Goal: Task Accomplishment & Management: Manage account settings

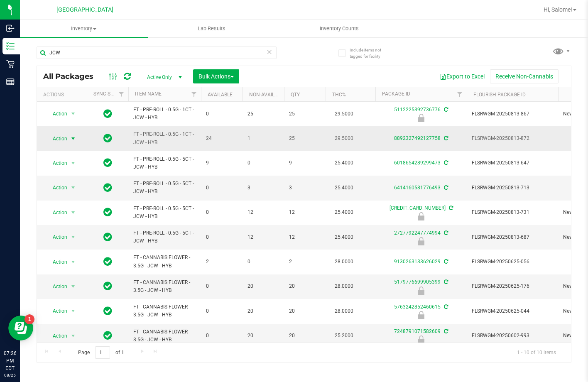
type input "JCW"
click at [70, 139] on span "select" at bounding box center [73, 138] width 7 height 7
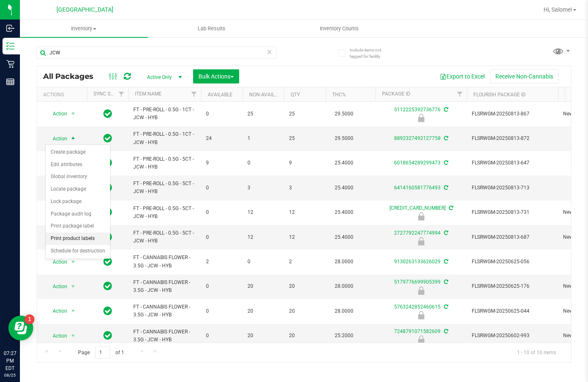
click at [81, 240] on li "Print product labels" at bounding box center [78, 239] width 64 height 12
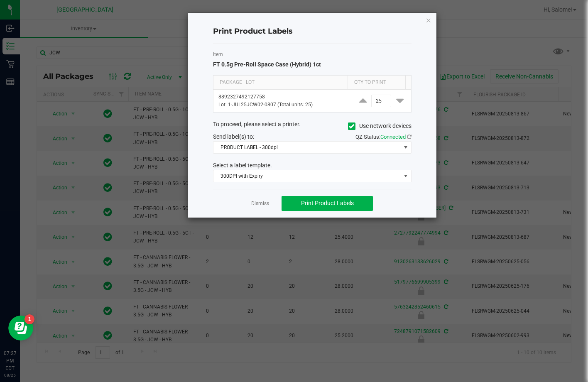
click at [371, 183] on div "Item FT 0.5g Pre-Roll Space Case (Hybrid) 1ct Package | Lot Qty to Print 889232…" at bounding box center [312, 116] width 198 height 145
click at [371, 179] on span "300DPI with Expiry" at bounding box center [306, 176] width 187 height 12
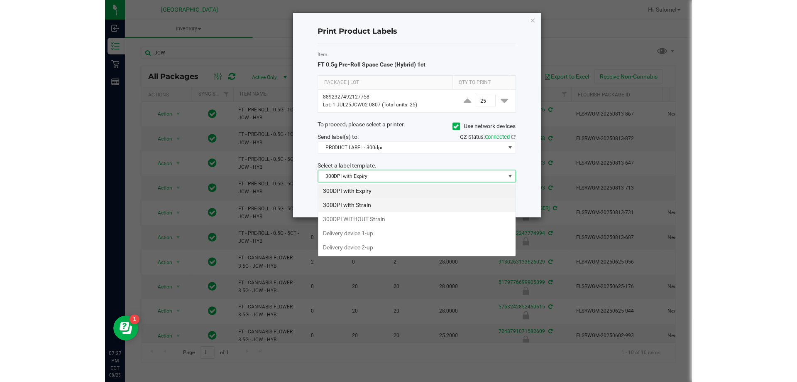
scroll to position [12, 198]
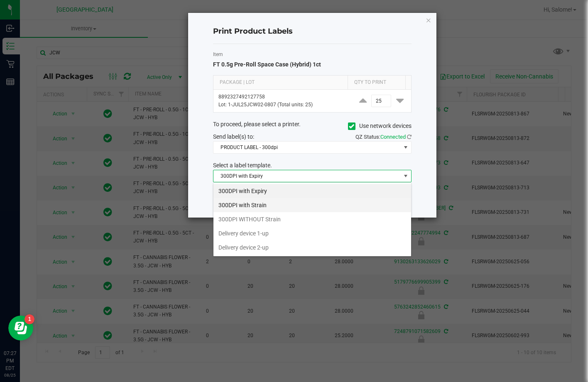
click at [296, 207] on li "300DPI with Strain" at bounding box center [312, 205] width 198 height 14
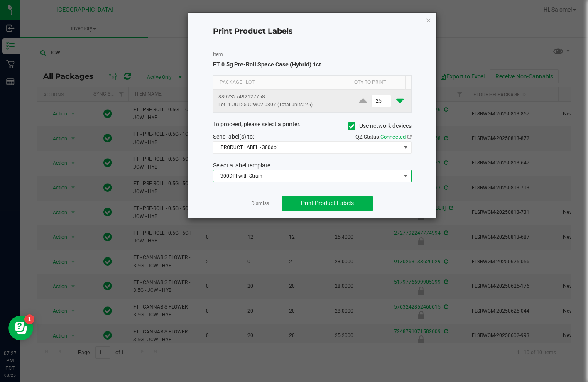
click at [396, 100] on icon at bounding box center [399, 100] width 7 height 10
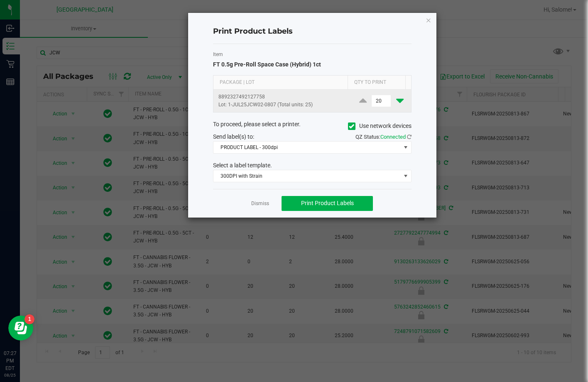
click at [396, 100] on icon at bounding box center [399, 100] width 7 height 10
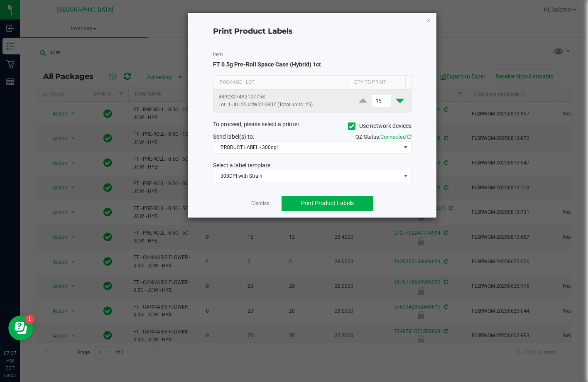
click at [396, 100] on icon at bounding box center [399, 100] width 7 height 10
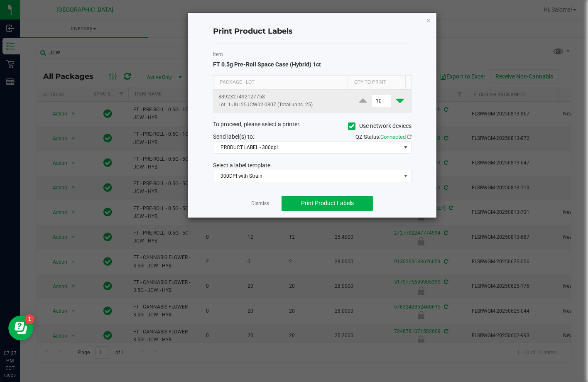
click at [396, 100] on icon at bounding box center [399, 100] width 7 height 10
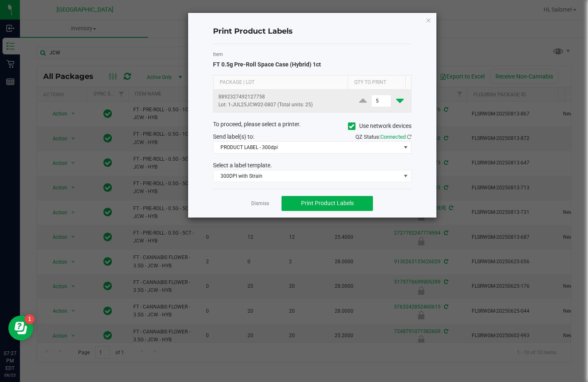
click at [396, 100] on icon at bounding box center [399, 100] width 7 height 10
type input "4"
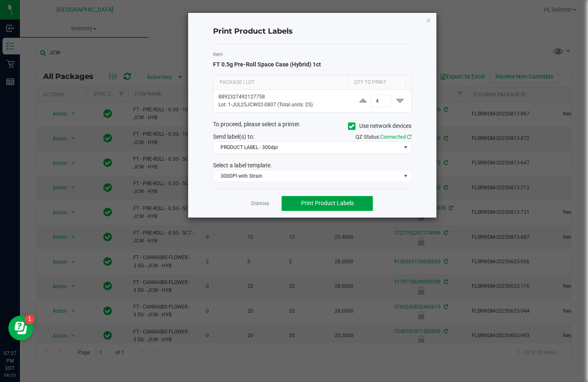
click at [324, 204] on span "Print Product Labels" at bounding box center [327, 203] width 53 height 7
click at [256, 204] on link "Dismiss" at bounding box center [260, 203] width 18 height 7
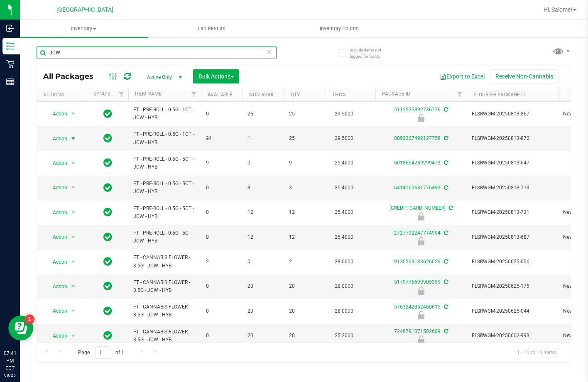
click at [101, 51] on input "JCW" at bounding box center [157, 53] width 240 height 12
type input "PPU"
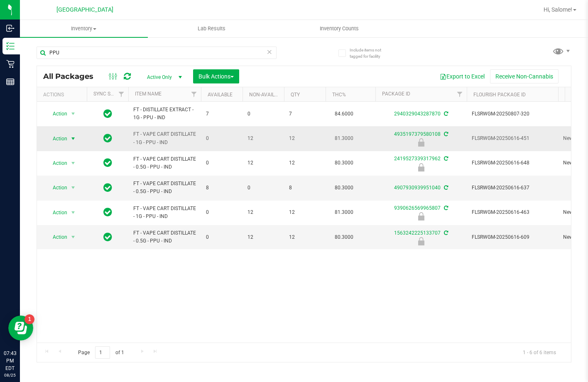
click at [69, 139] on span "select" at bounding box center [73, 139] width 10 height 12
click at [78, 231] on li "Unlock package" at bounding box center [72, 237] width 53 height 12
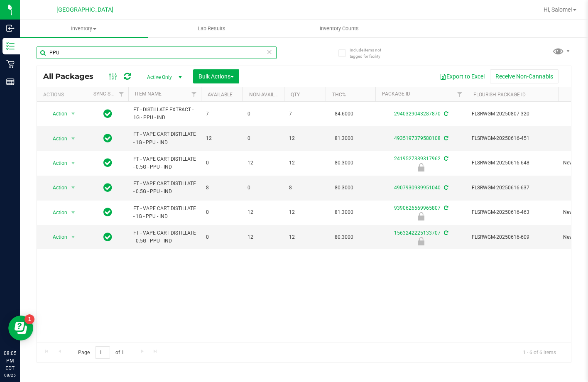
click at [151, 51] on input "PPU" at bounding box center [157, 53] width 240 height 12
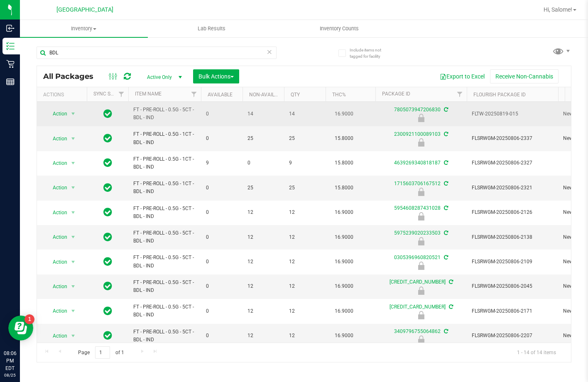
click at [169, 113] on span "FT - PRE-ROLL - 0.5G - 5CT - BDL - IND" at bounding box center [164, 114] width 63 height 16
click at [170, 110] on span "FT - PRE-ROLL - 0.5G - 5CT - BDL - IND" at bounding box center [164, 114] width 63 height 16
copy tr "FT - PRE-ROLL - 0.5G - 5CT - BDL - IND"
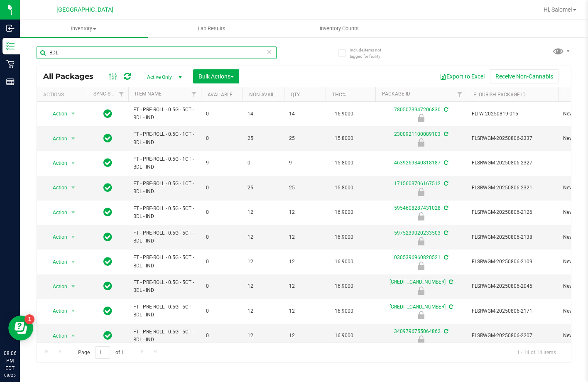
click at [176, 53] on input "BDL" at bounding box center [157, 53] width 240 height 12
paste input "FT - PRE-ROLL - 0.5G - 5CT - BDL - IND"
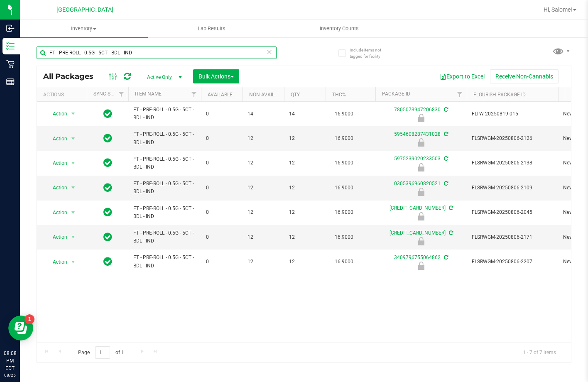
type input "FT - PRE-ROLL - 0.5G - 5CT - BDL - IND"
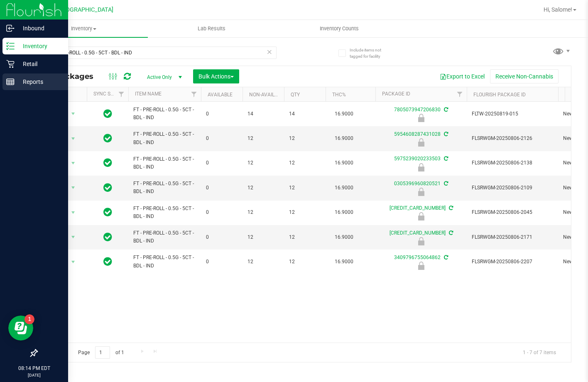
click at [28, 86] on p "Reports" at bounding box center [40, 82] width 50 height 10
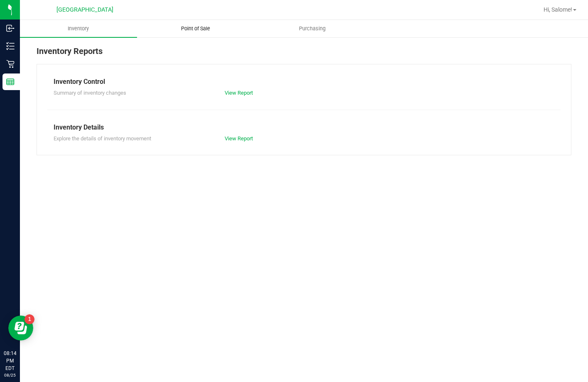
click at [203, 28] on span "Point of Sale" at bounding box center [195, 28] width 51 height 7
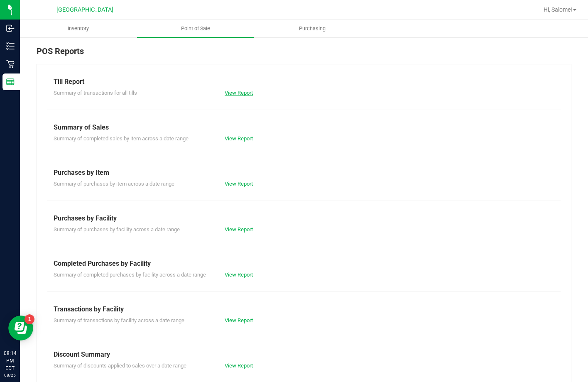
click at [227, 91] on link "View Report" at bounding box center [239, 93] width 28 height 6
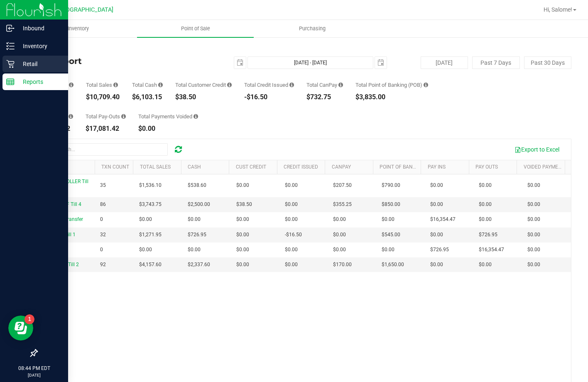
click at [23, 66] on p "Retail" at bounding box center [40, 64] width 50 height 10
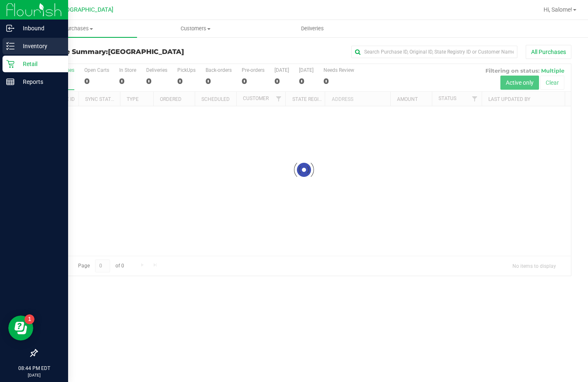
click at [47, 48] on p "Inventory" at bounding box center [40, 46] width 50 height 10
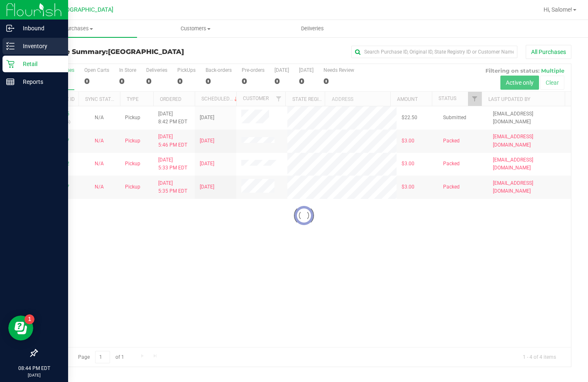
click at [12, 45] on icon at bounding box center [10, 46] width 8 height 8
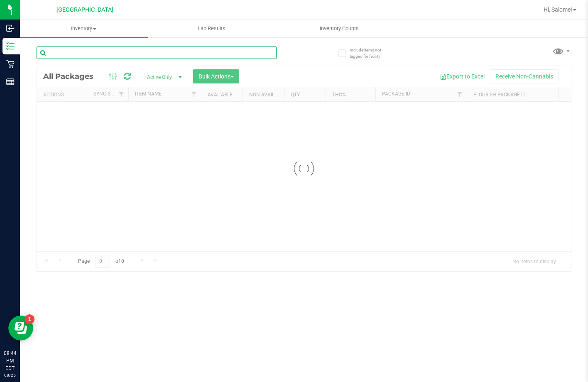
click at [151, 47] on div "Inventory All packages All inventory Waste log Create inventory Lab Results Inv…" at bounding box center [304, 201] width 568 height 362
type input "FRS"
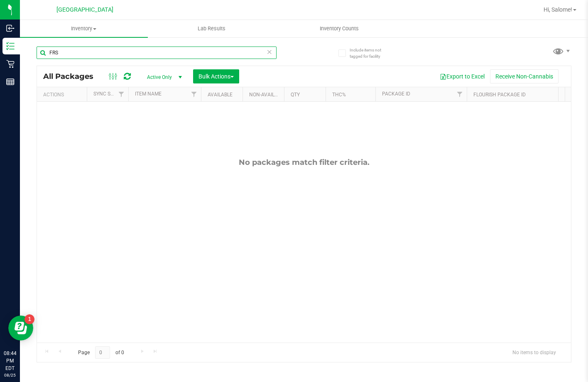
click at [206, 56] on input "FRS" at bounding box center [157, 53] width 240 height 12
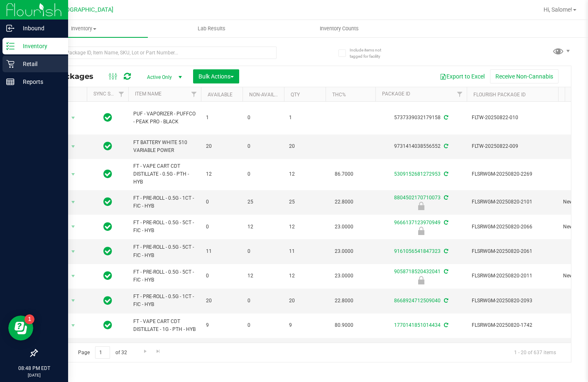
click at [10, 69] on div "Retail" at bounding box center [35, 64] width 66 height 17
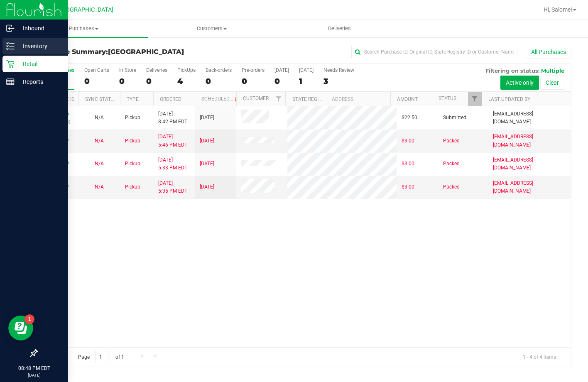
click at [9, 48] on icon at bounding box center [10, 46] width 8 height 8
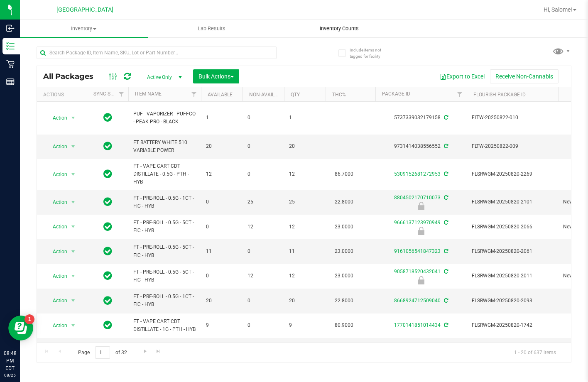
click at [349, 29] on span "Inventory Counts" at bounding box center [338, 28] width 61 height 7
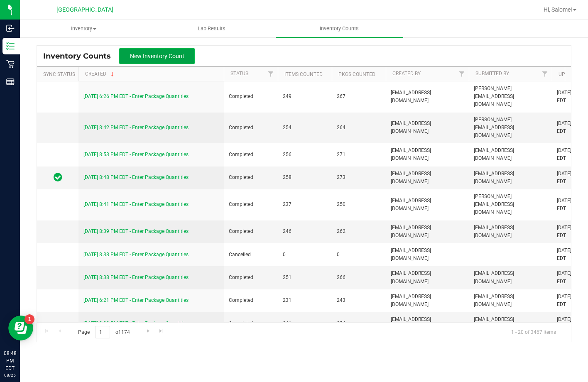
click at [150, 60] on button "New Inventory Count" at bounding box center [157, 56] width 76 height 16
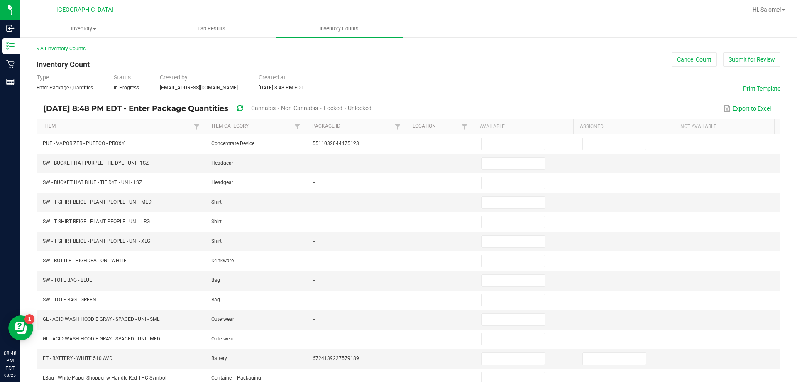
click at [372, 108] on span "Unlocked" at bounding box center [360, 108] width 24 height 7
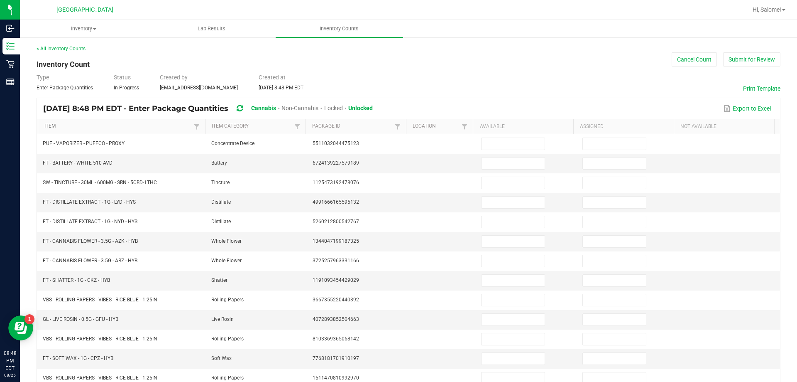
click at [53, 124] on link "Item" at bounding box center [117, 126] width 147 height 7
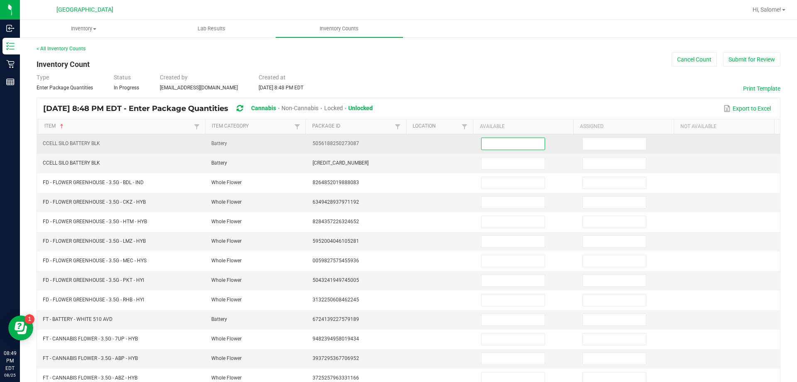
click at [490, 147] on input at bounding box center [513, 144] width 63 height 12
type input "16"
type input "0"
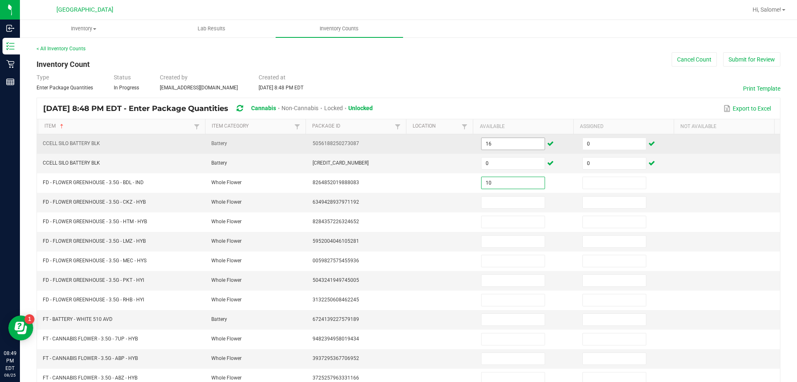
type input "10"
type input "0"
type input "16"
type input "0"
type input "9"
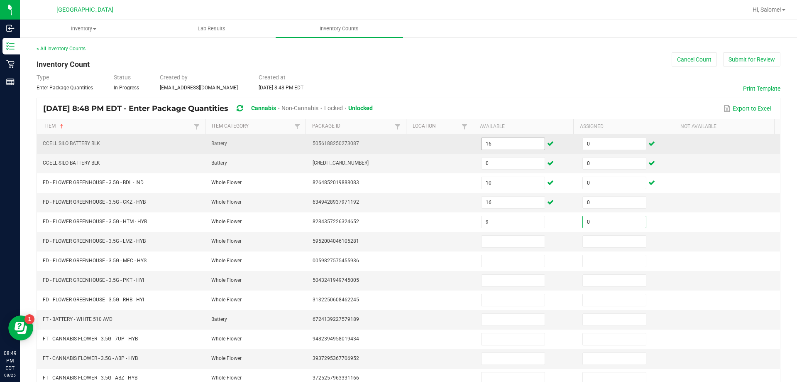
type input "0"
type input "3"
type input "0"
type input "1"
type input "0"
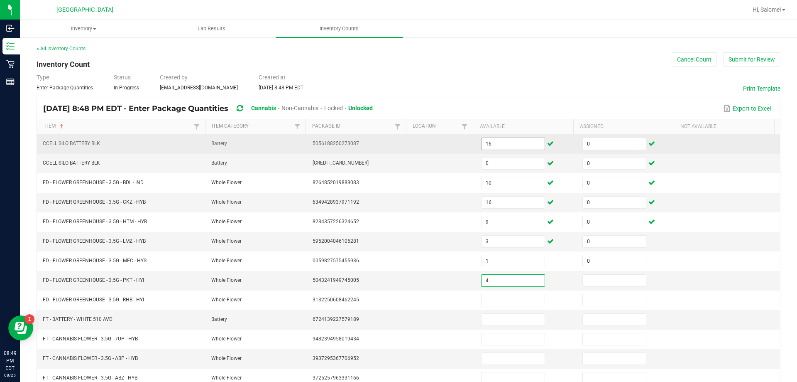
type input "4"
type input "0"
type input "5"
type input "0"
type input "2"
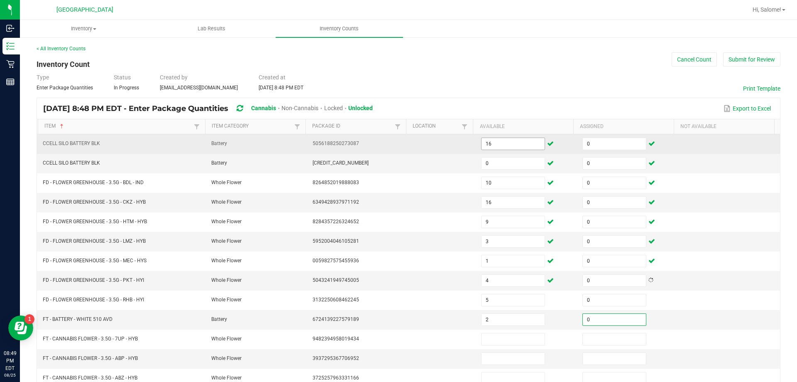
type input "0"
type input "17"
type input "0"
type input "13"
type input "0"
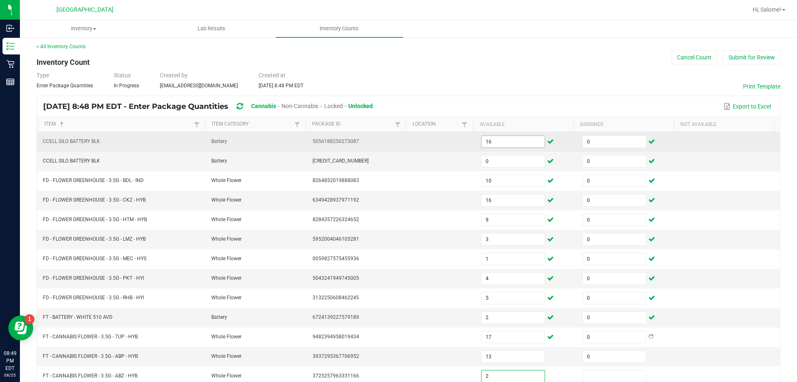
type input "2"
type input "0"
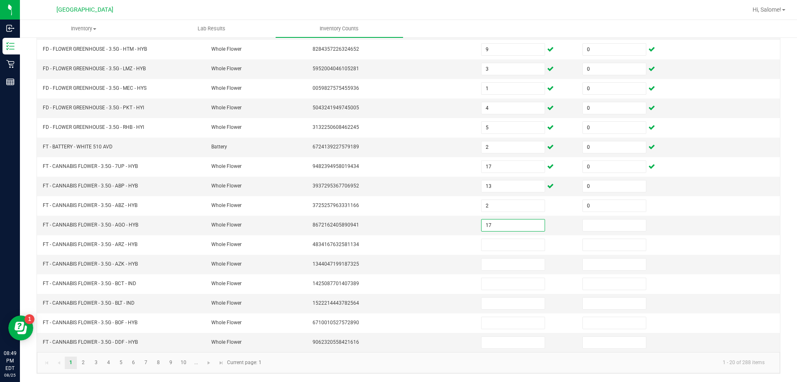
type input "17"
type input "0"
type input "4"
type input "0"
type input "16"
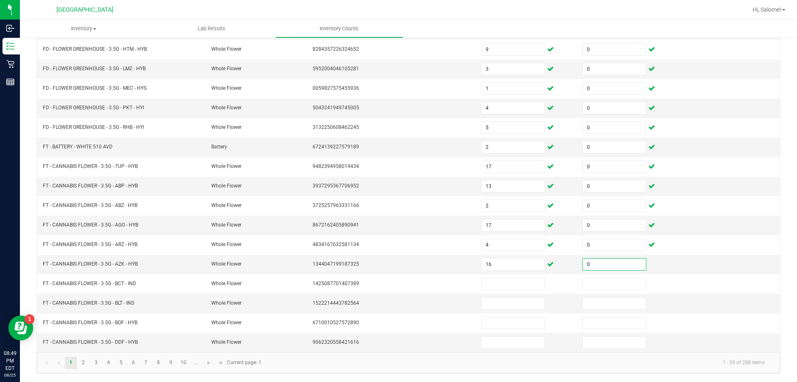
type input "0"
type input "2"
type input "0"
type input "13"
type input "0"
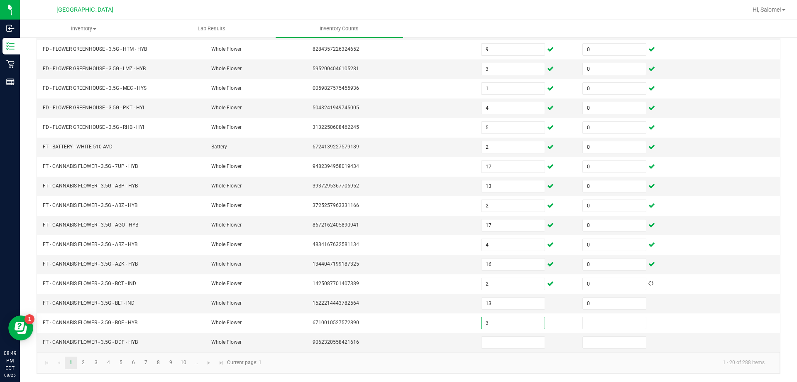
type input "3"
type input "0"
type input "15"
type input "0"
click at [85, 362] on link "2" at bounding box center [83, 362] width 12 height 12
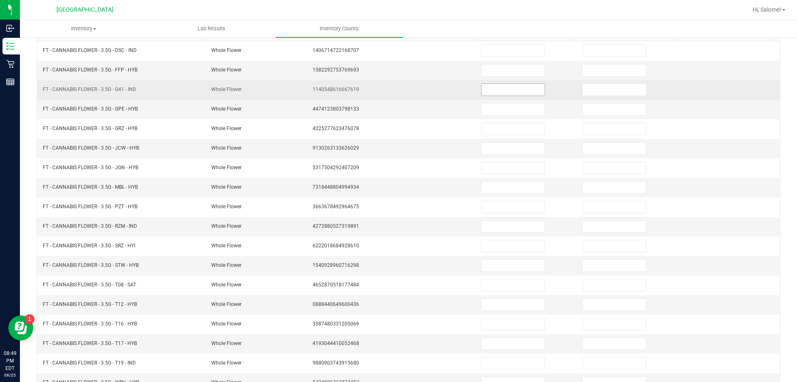
scroll to position [89, 0]
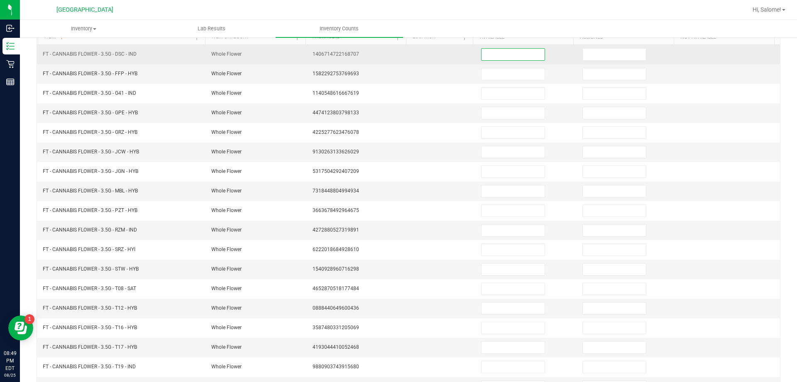
click at [509, 49] on input at bounding box center [513, 55] width 63 height 12
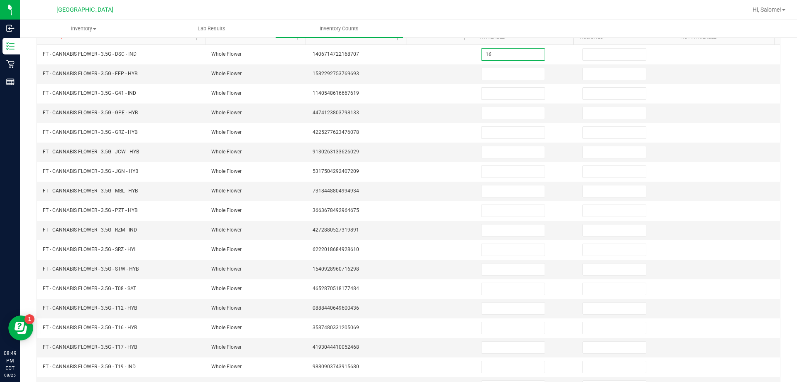
type input "16"
type input "0"
type input "10"
type input "0"
type input "15"
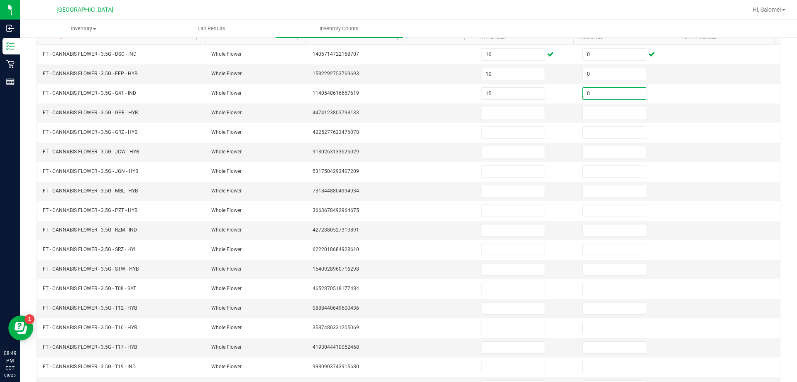
type input "0"
type input "8"
type input "0"
type input "7"
type input "0"
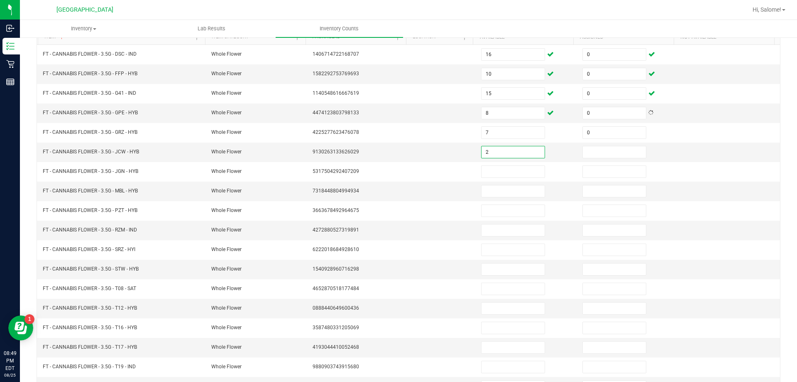
type input "2"
type input "0"
type input "13"
type input "0"
type input "9"
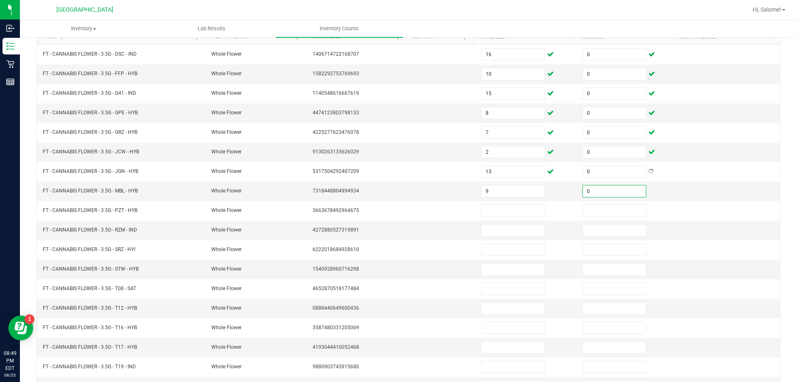
type input "0"
type input "7"
type input "0"
type input "17"
type input "0"
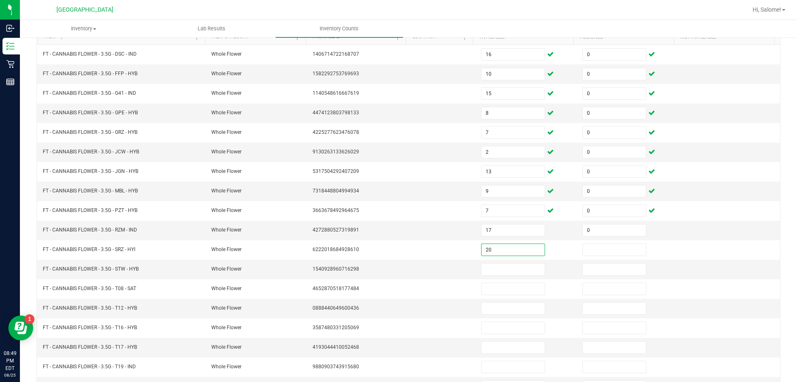
type input "20"
type input "0"
type input "17"
type input "0"
type input "4"
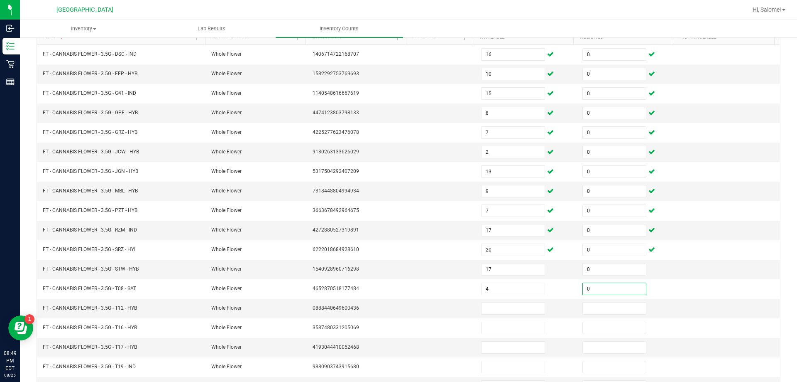
type input "0"
type input "29"
type input "0"
type input "20"
type input "0"
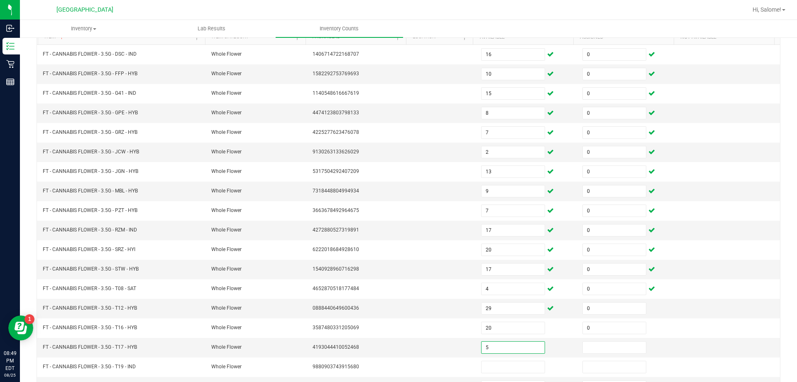
type input "5"
type input "0"
type input "3"
type input "0"
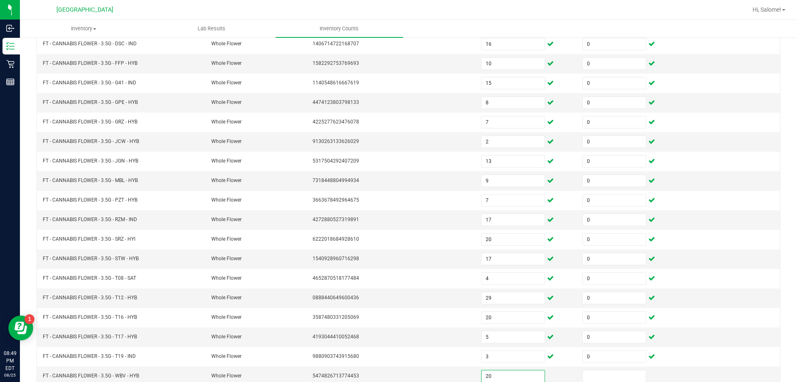
type input "20"
type input "0"
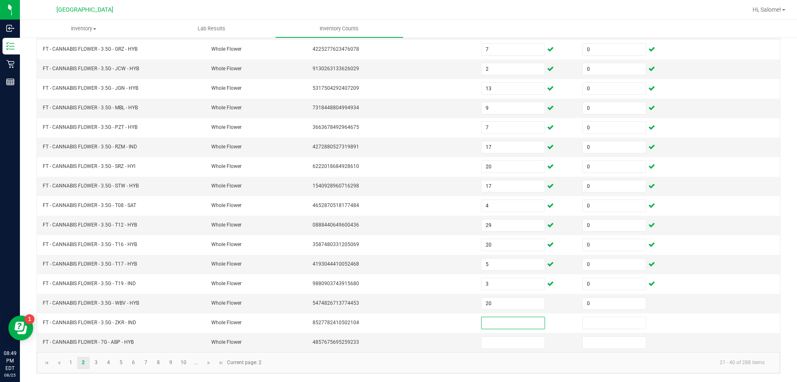
type input "1"
type input "9"
type input "0"
type input "17"
type input "0"
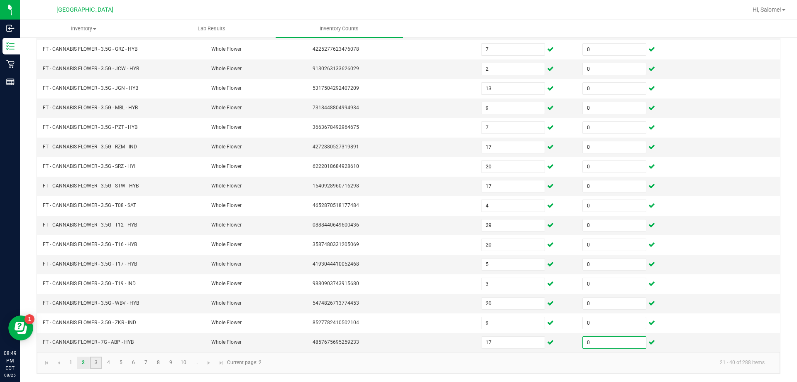
click at [97, 356] on link "3" at bounding box center [96, 362] width 12 height 12
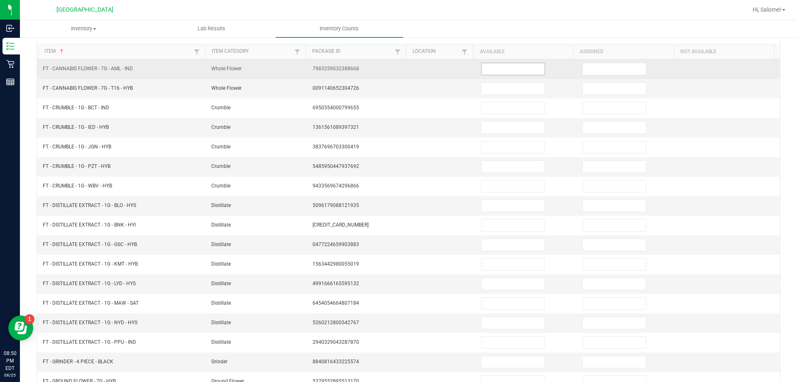
scroll to position [89, 0]
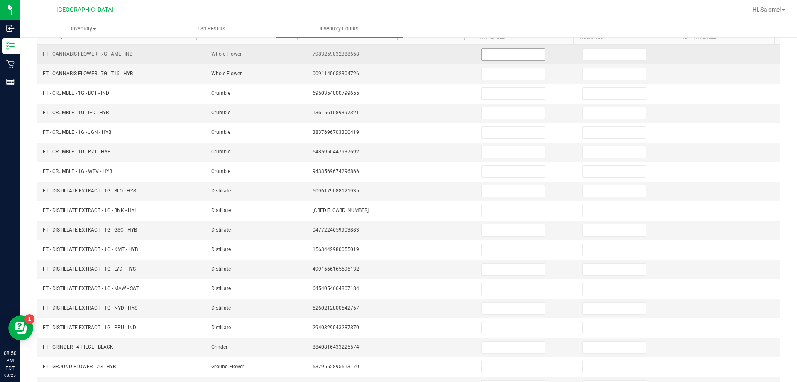
click at [493, 57] on input at bounding box center [513, 55] width 63 height 12
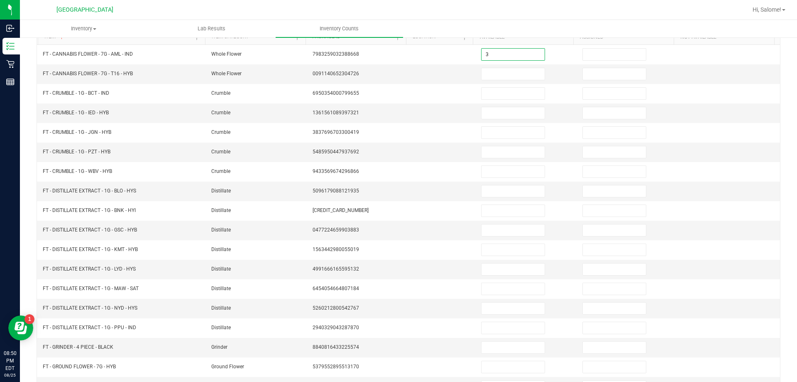
type input "3"
type input "0"
type input "15"
type input "0"
type input "7"
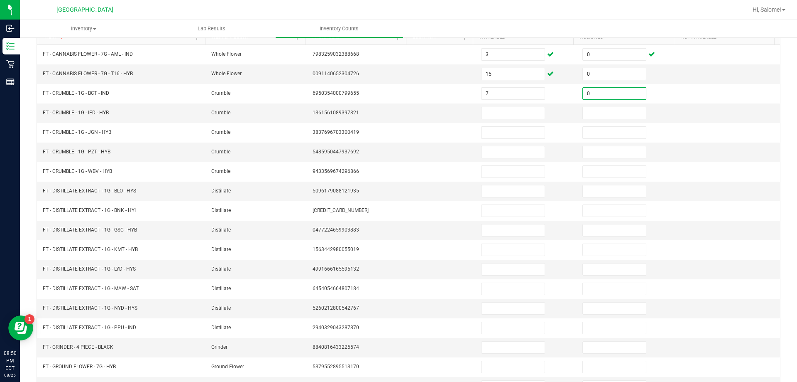
type input "0"
type input "8"
type input "0"
type input "8"
type input "0"
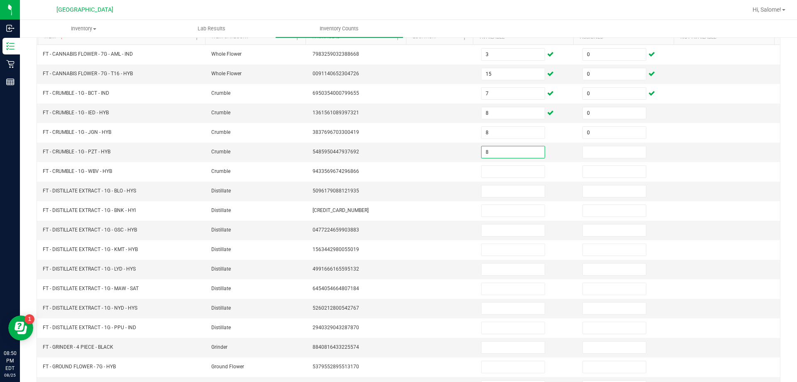
type input "8"
type input "0"
type input "3"
type input "0"
type input "6"
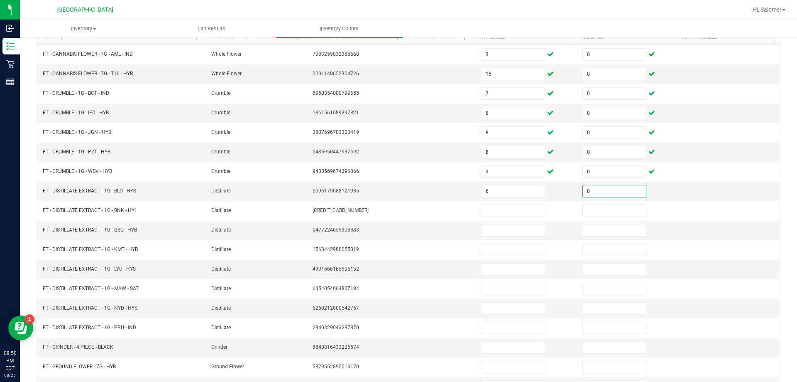
type input "0"
type input "8"
type input "0"
type input "10"
type input "0"
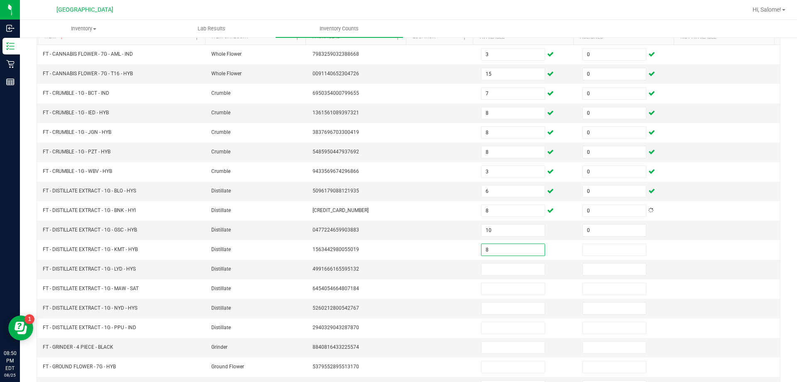
type input "8"
type input "0"
type input "12"
type input "0"
type input "1"
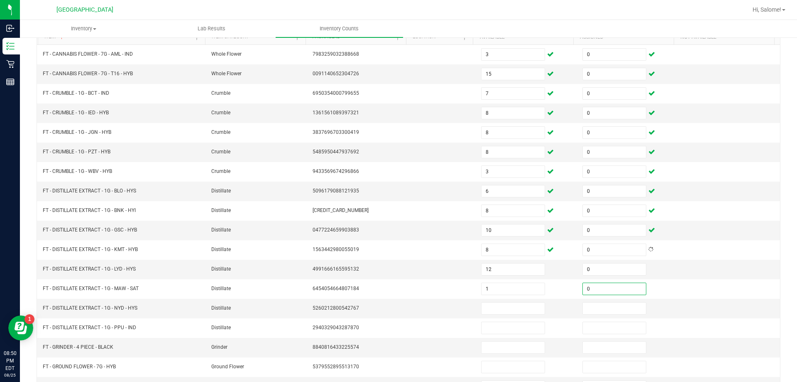
type input "0"
type input "6"
type input "0"
type input "7"
type input "0"
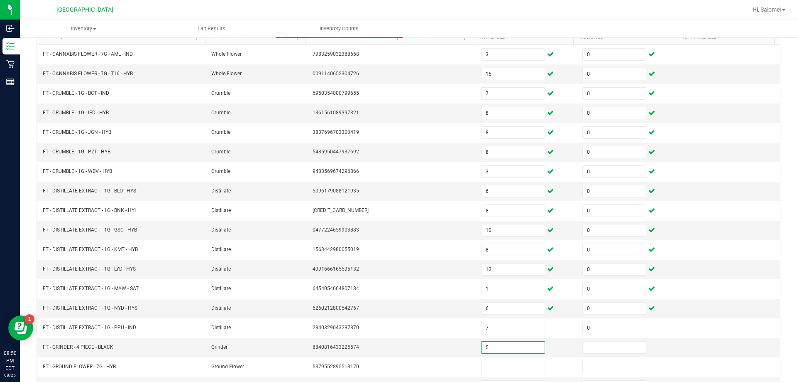
type input "5"
type input "0"
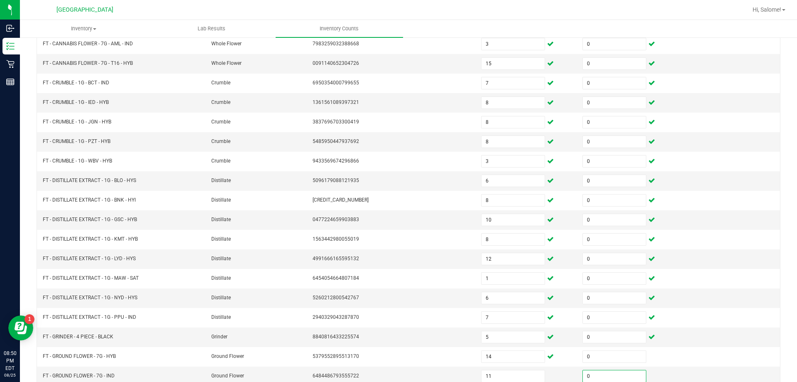
scroll to position [172, 0]
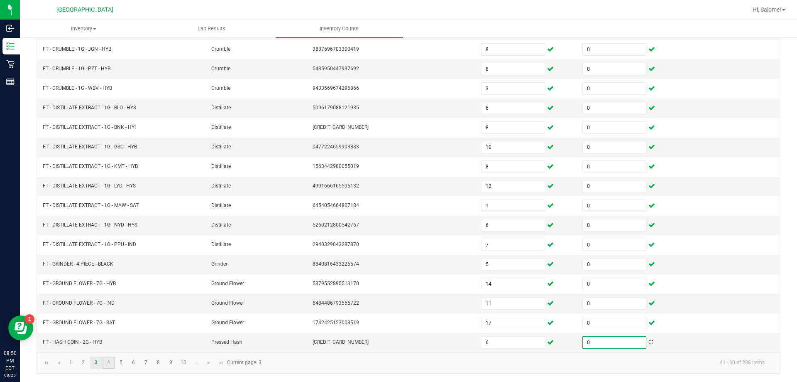
click at [112, 360] on link "4" at bounding box center [109, 362] width 12 height 12
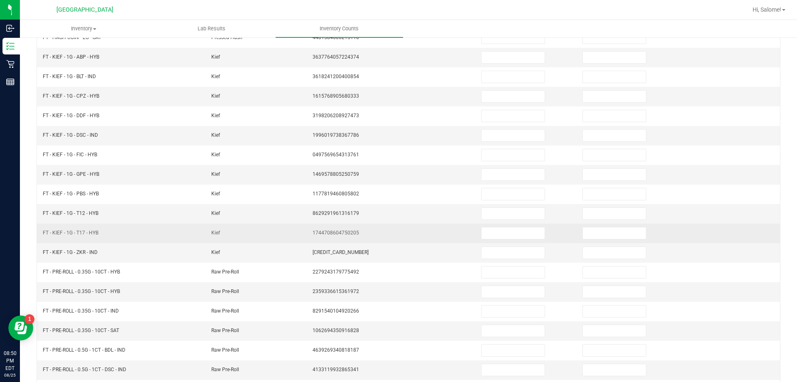
scroll to position [89, 0]
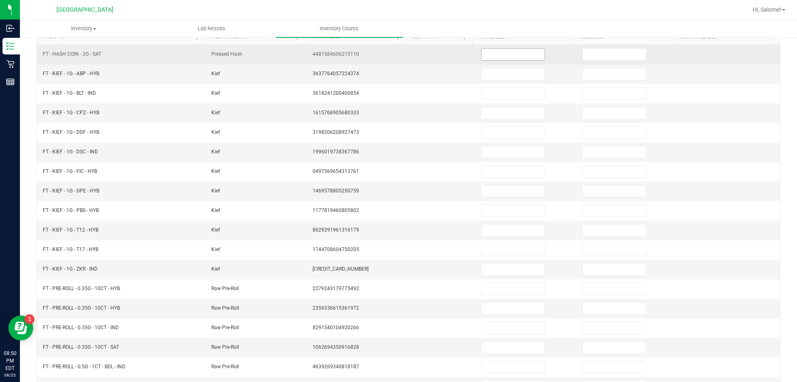
click at [500, 52] on input at bounding box center [513, 55] width 63 height 12
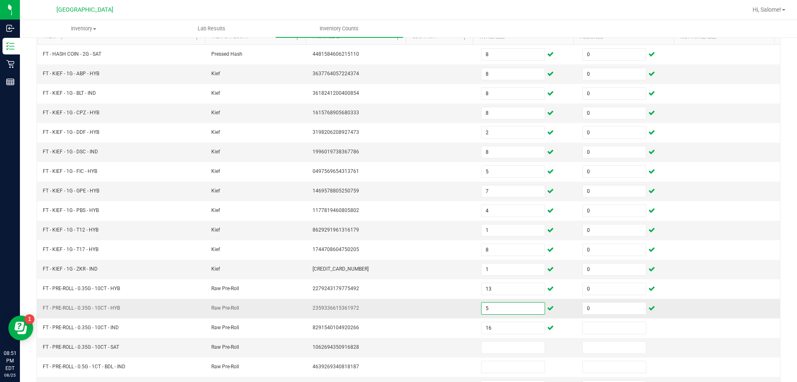
click at [507, 309] on input "5" at bounding box center [513, 308] width 63 height 12
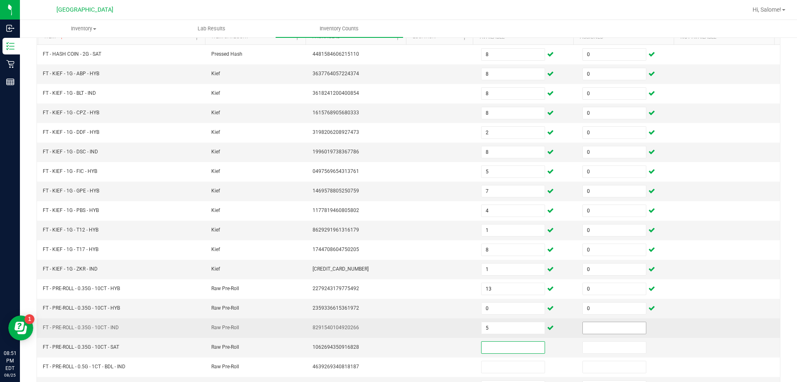
click at [587, 326] on input at bounding box center [614, 328] width 63 height 12
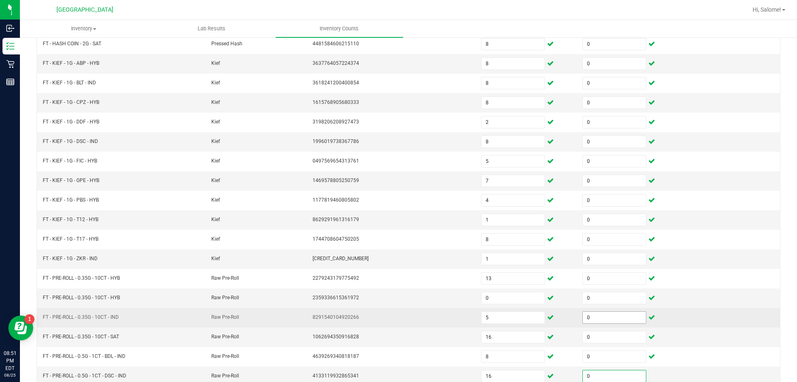
scroll to position [172, 0]
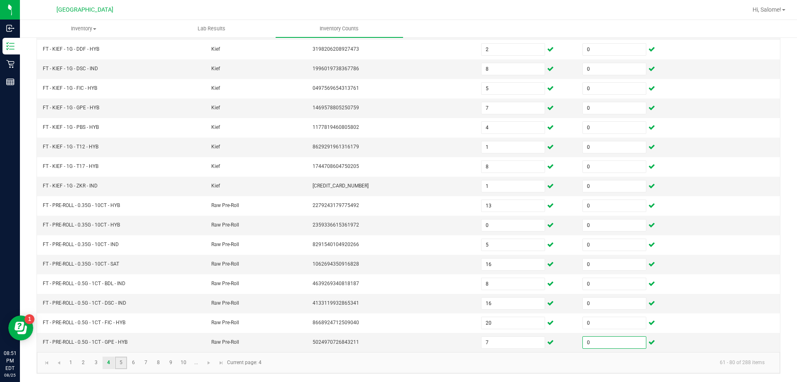
click at [123, 362] on link "5" at bounding box center [121, 362] width 12 height 12
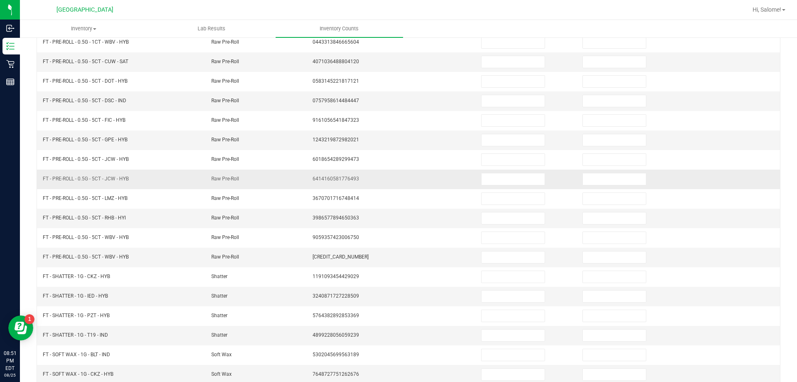
scroll to position [89, 0]
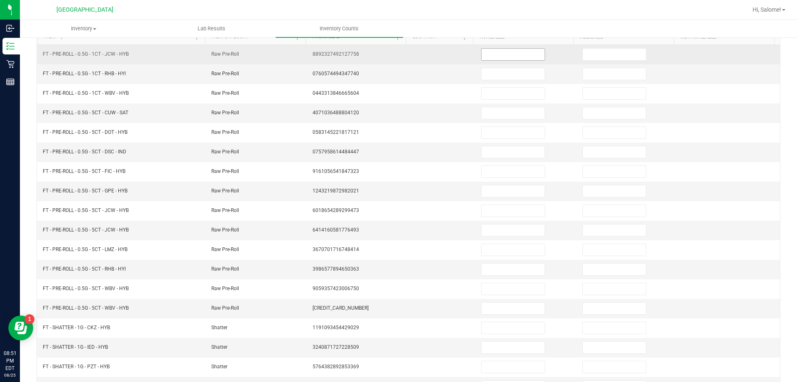
click at [507, 56] on input at bounding box center [513, 55] width 63 height 12
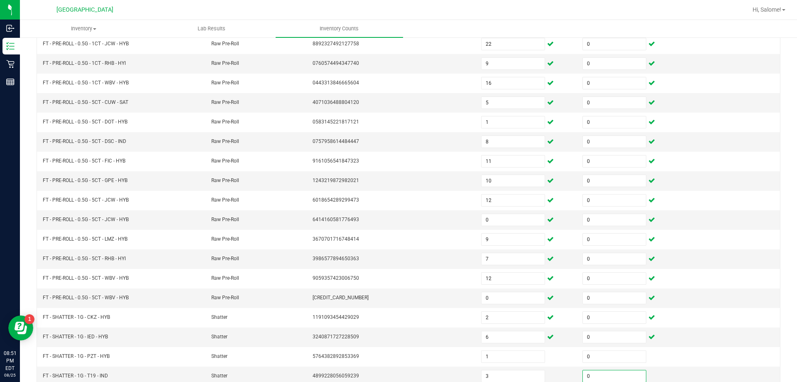
scroll to position [172, 0]
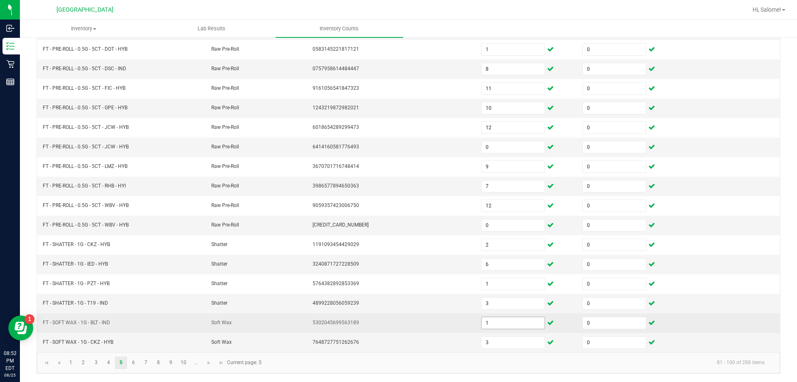
click at [492, 319] on input "1" at bounding box center [513, 323] width 63 height 12
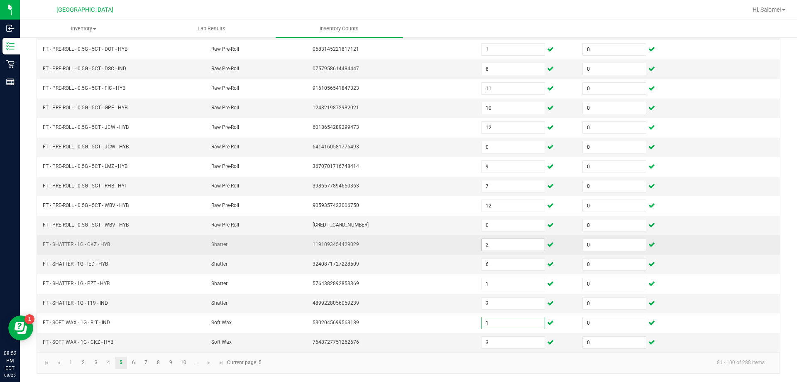
click at [507, 243] on input "2" at bounding box center [513, 245] width 63 height 12
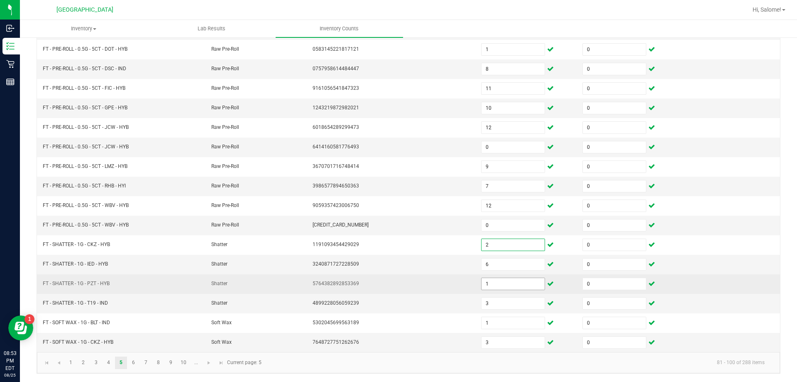
click at [514, 284] on input "1" at bounding box center [513, 284] width 63 height 12
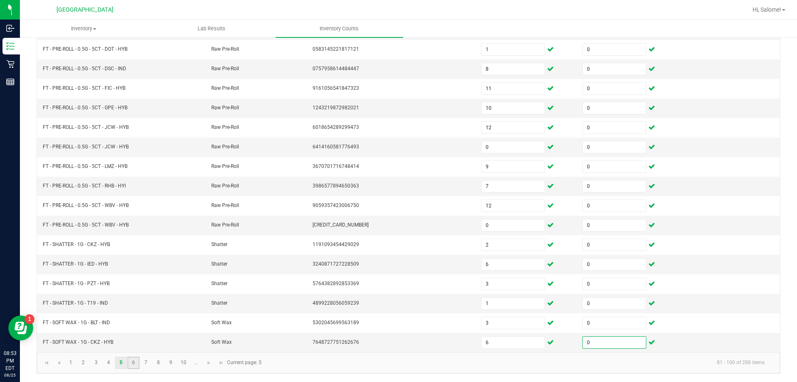
click at [135, 367] on link "6" at bounding box center [133, 362] width 12 height 12
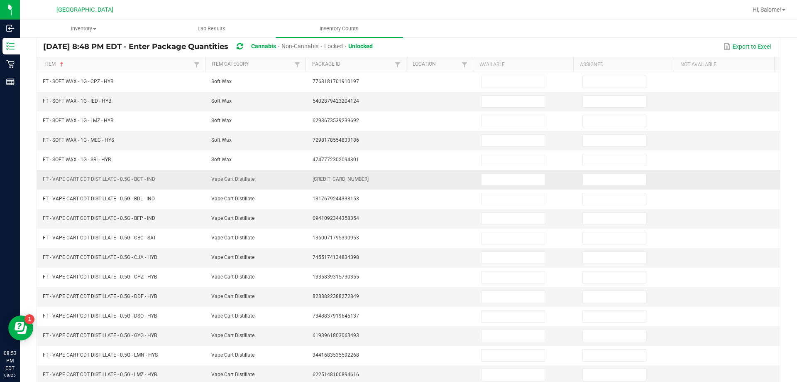
scroll to position [48, 0]
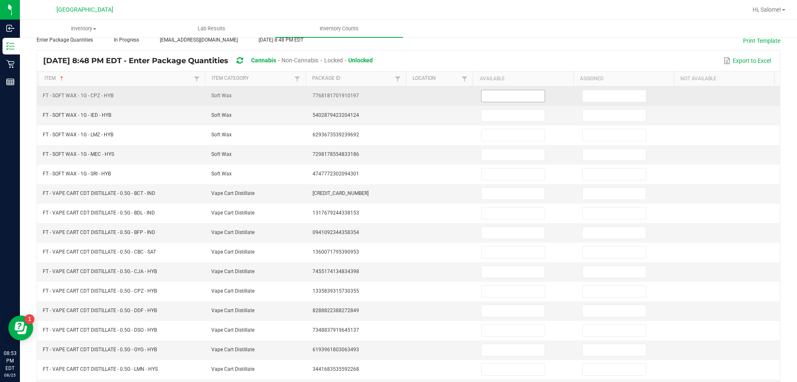
click at [523, 99] on input at bounding box center [513, 96] width 63 height 12
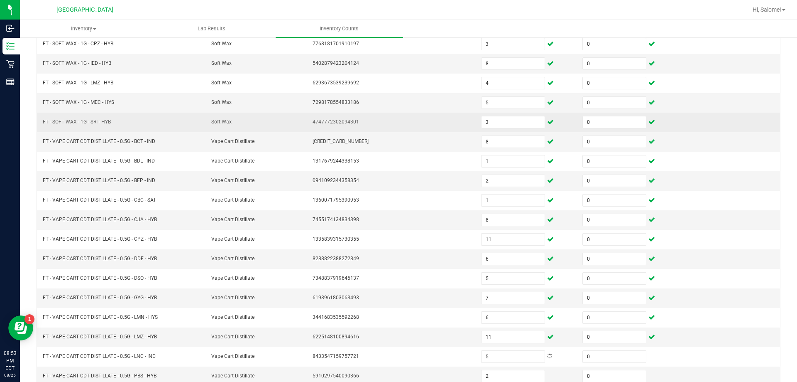
scroll to position [172, 0]
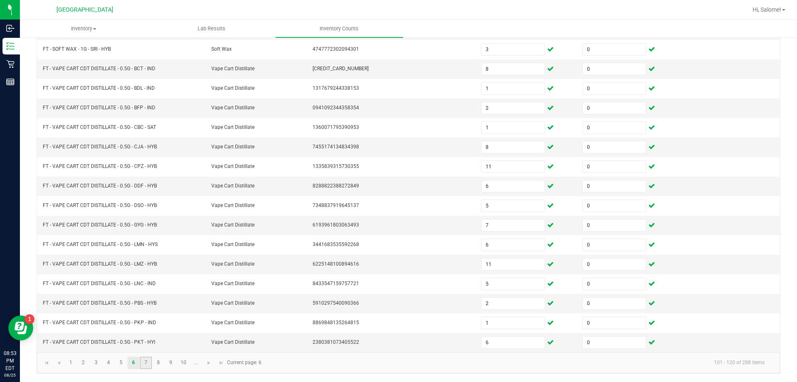
click at [145, 360] on link "7" at bounding box center [146, 362] width 12 height 12
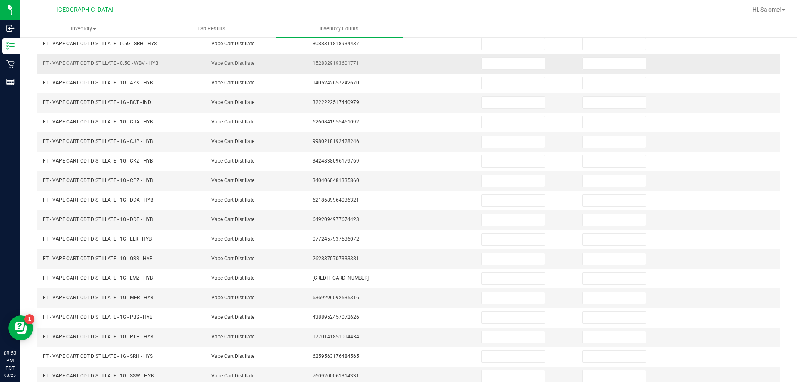
scroll to position [89, 0]
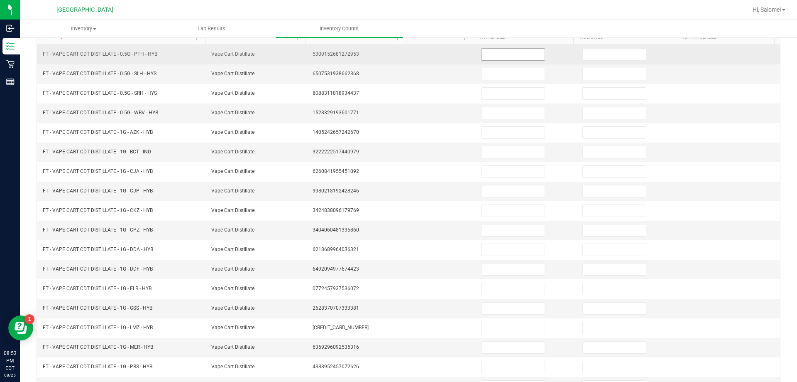
click at [514, 49] on input at bounding box center [513, 55] width 63 height 12
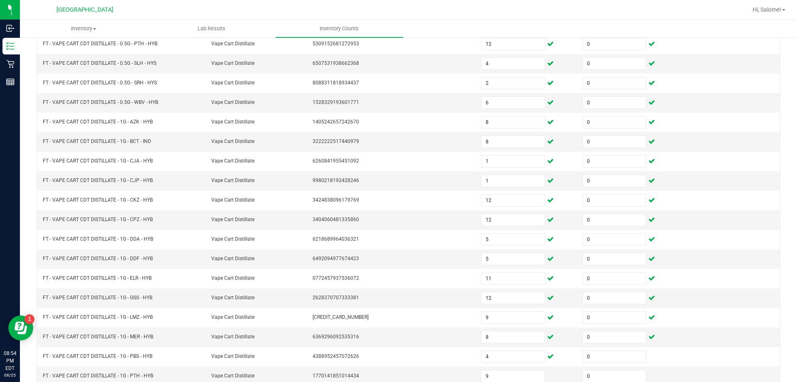
scroll to position [172, 0]
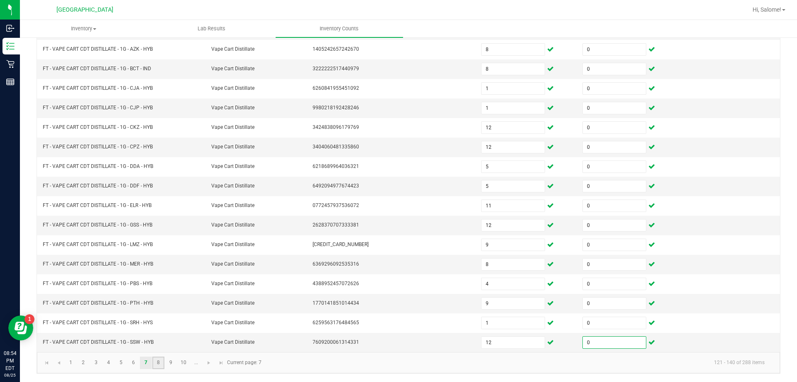
click at [156, 367] on link "8" at bounding box center [158, 362] width 12 height 12
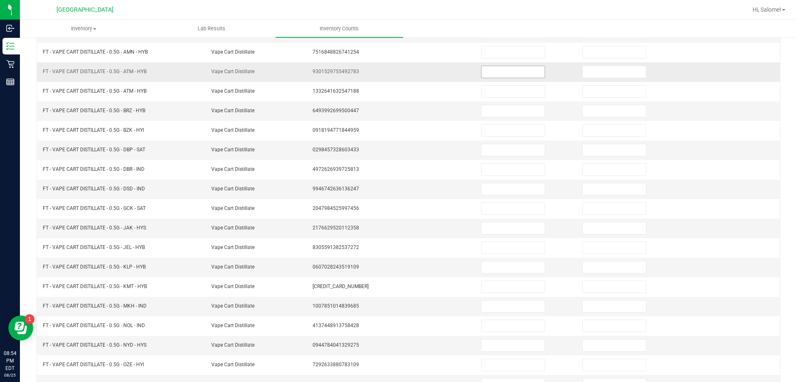
scroll to position [89, 0]
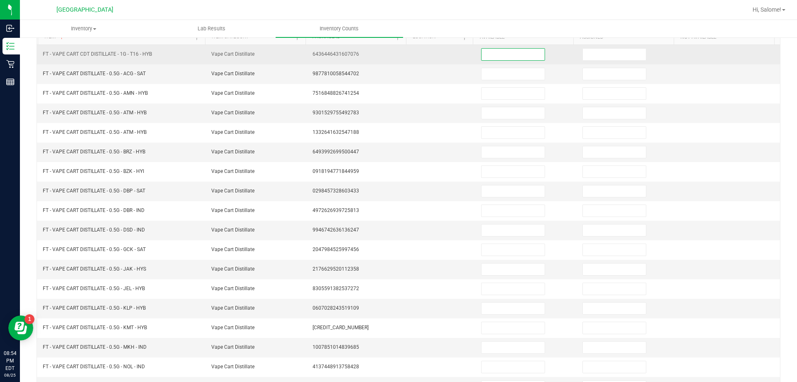
click at [499, 57] on input at bounding box center [513, 55] width 63 height 12
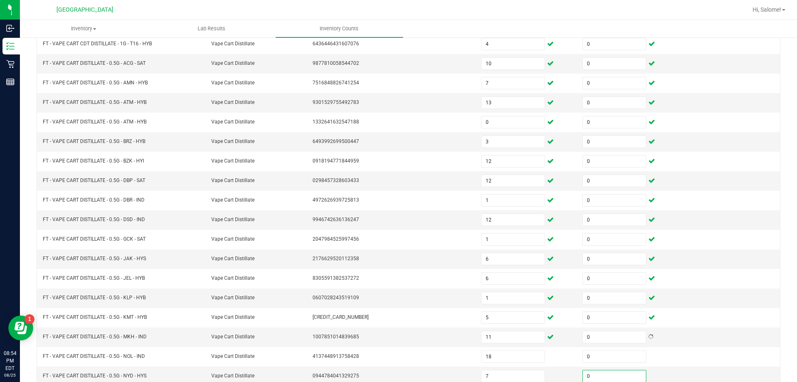
scroll to position [172, 0]
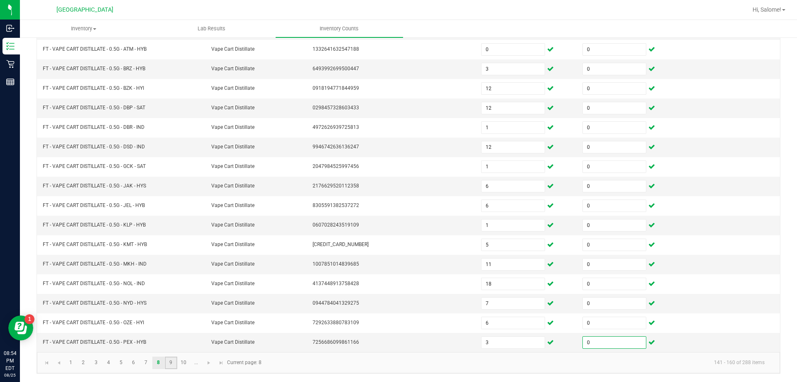
click at [173, 367] on link "9" at bounding box center [171, 362] width 12 height 12
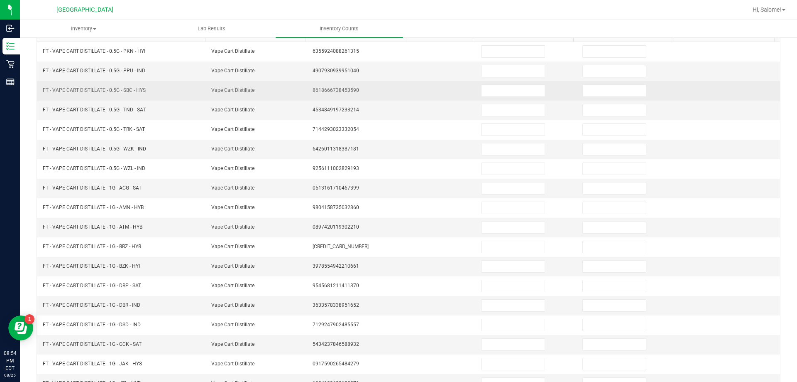
scroll to position [89, 0]
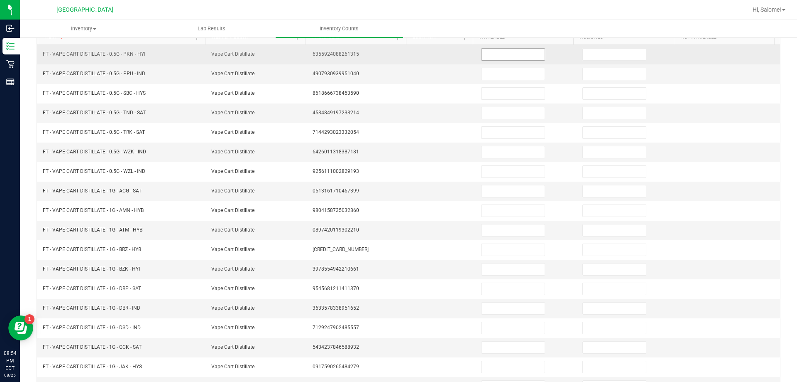
click at [496, 54] on input at bounding box center [513, 55] width 63 height 12
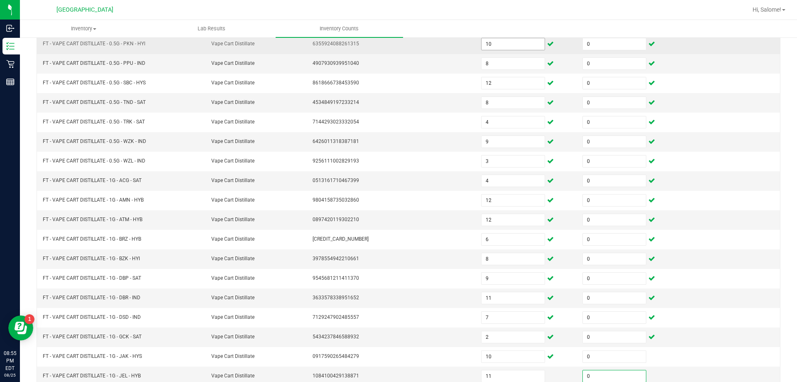
scroll to position [172, 0]
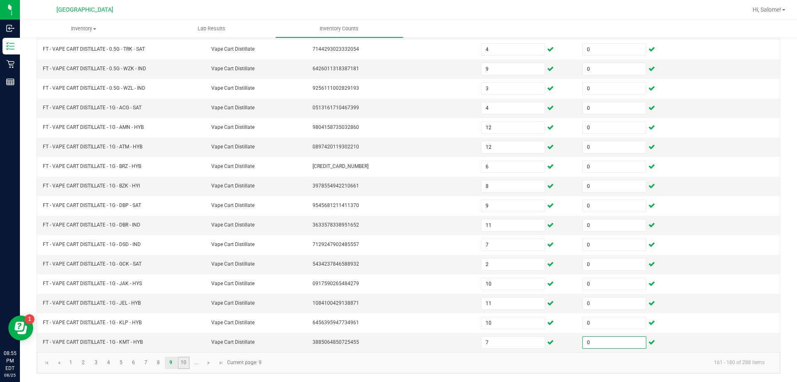
click at [185, 364] on link "10" at bounding box center [184, 362] width 12 height 12
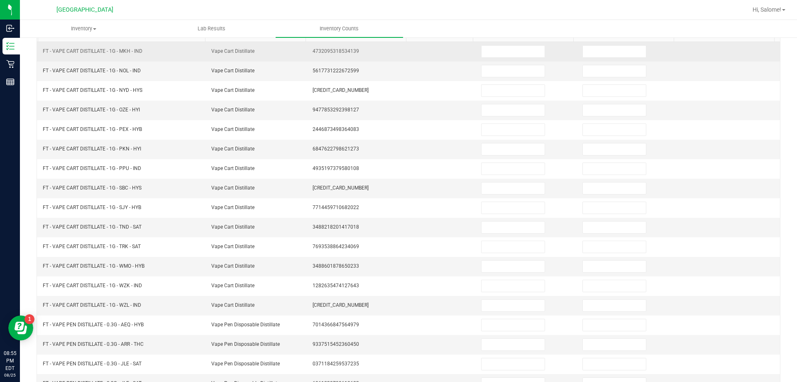
scroll to position [89, 0]
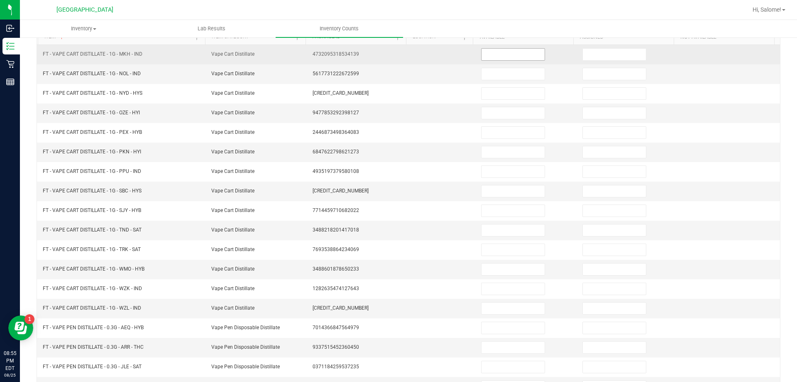
click at [514, 51] on input at bounding box center [513, 55] width 63 height 12
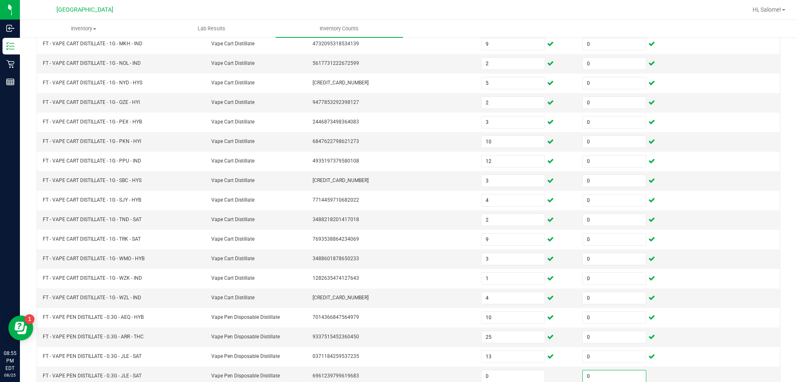
scroll to position [172, 0]
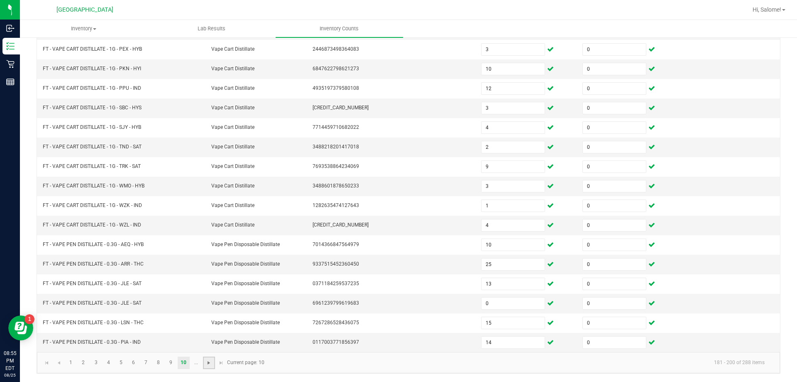
click at [206, 359] on span "Go to the next page" at bounding box center [209, 362] width 7 height 7
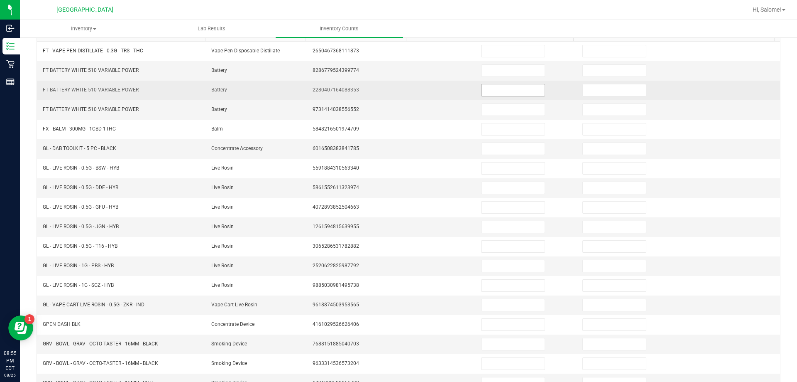
scroll to position [89, 0]
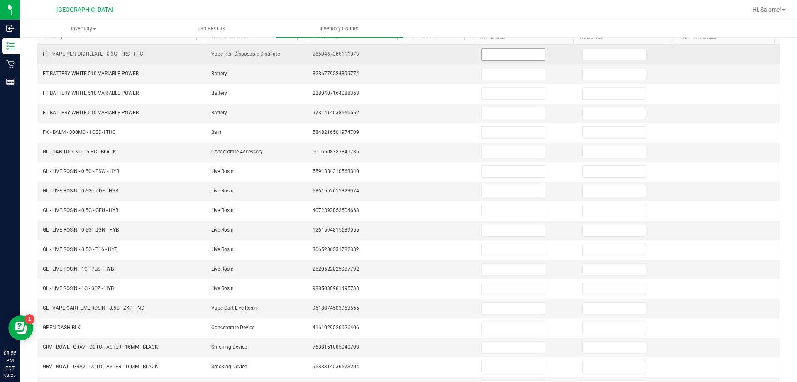
click at [517, 54] on input at bounding box center [513, 55] width 63 height 12
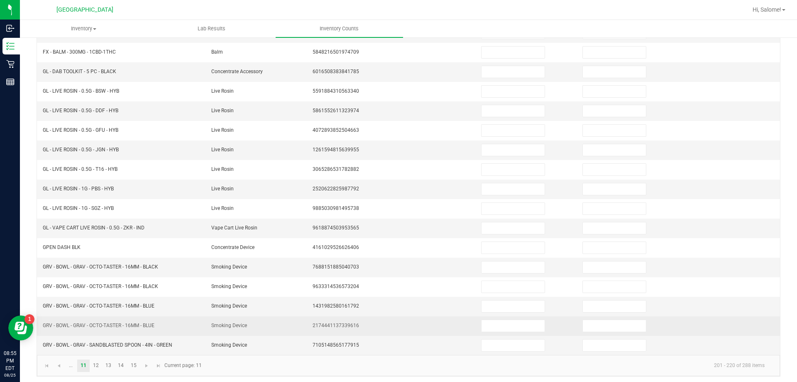
scroll to position [172, 0]
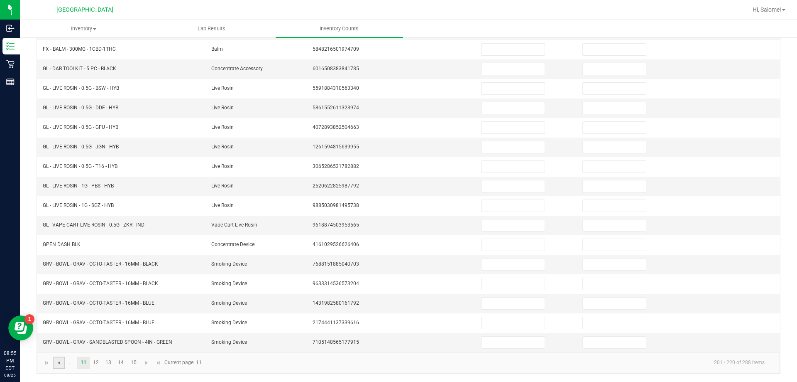
click at [60, 360] on span "Go to the previous page" at bounding box center [59, 362] width 7 height 7
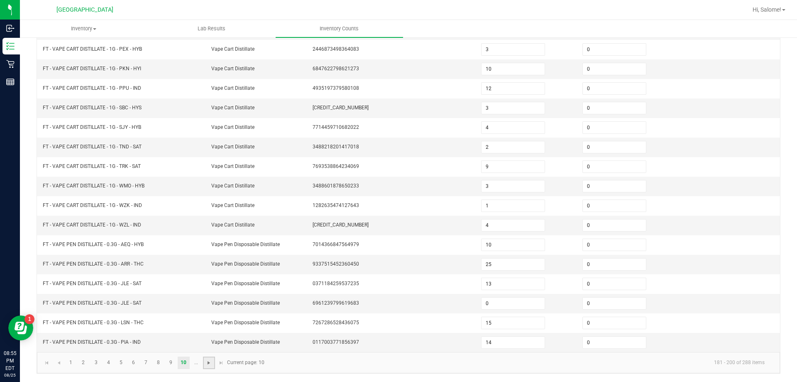
click at [209, 359] on span "Go to the next page" at bounding box center [209, 362] width 7 height 7
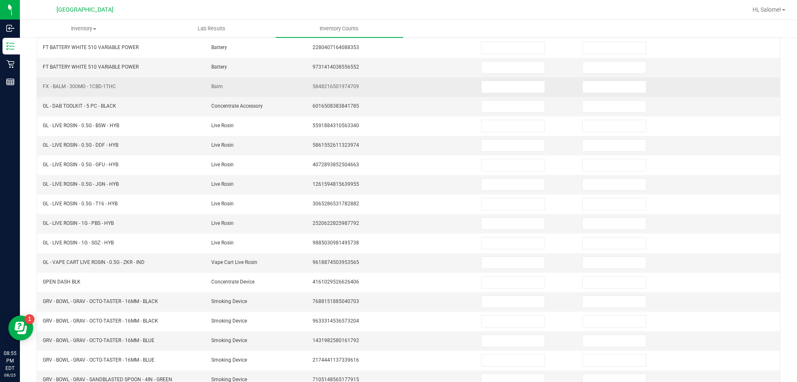
scroll to position [89, 0]
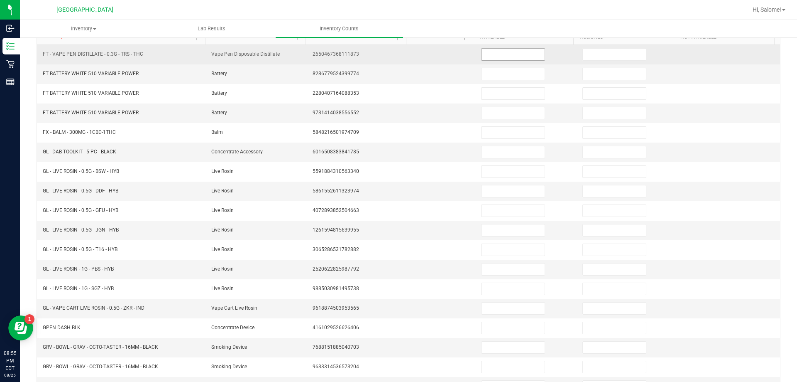
click at [488, 56] on input at bounding box center [513, 55] width 63 height 12
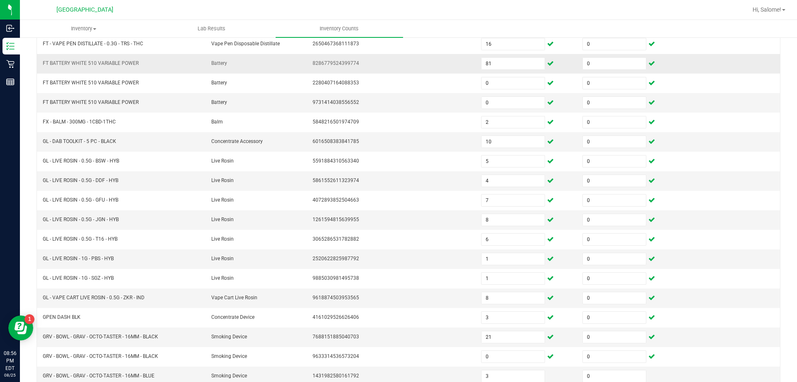
scroll to position [172, 0]
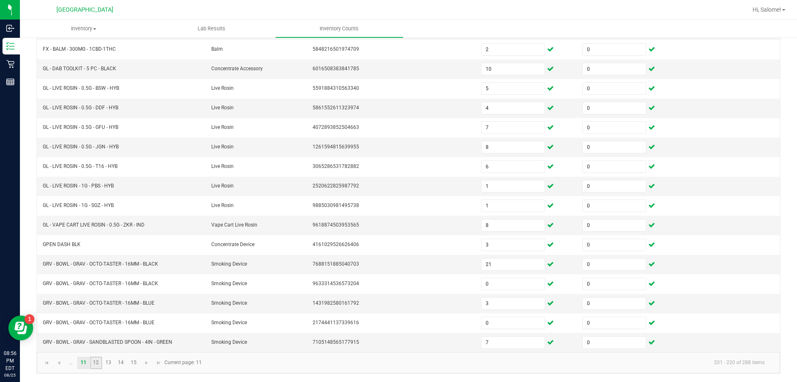
click at [90, 362] on link "12" at bounding box center [96, 362] width 12 height 12
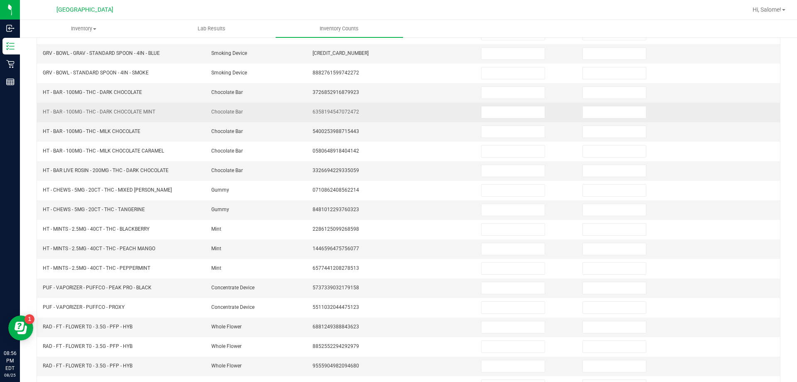
scroll to position [89, 0]
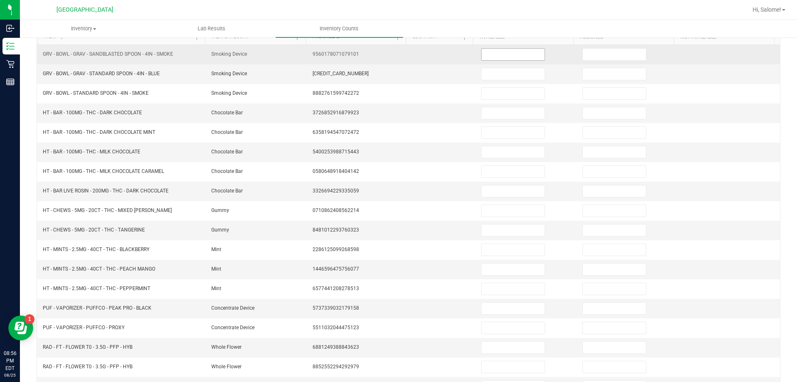
click at [504, 53] on input at bounding box center [513, 55] width 63 height 12
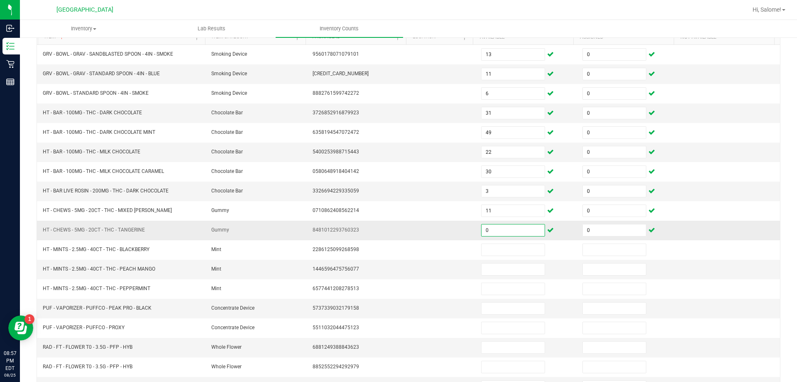
click at [512, 233] on input "0" at bounding box center [513, 230] width 63 height 12
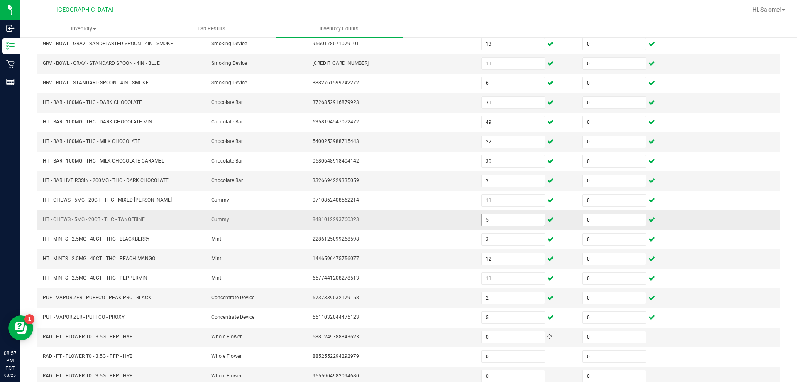
scroll to position [172, 0]
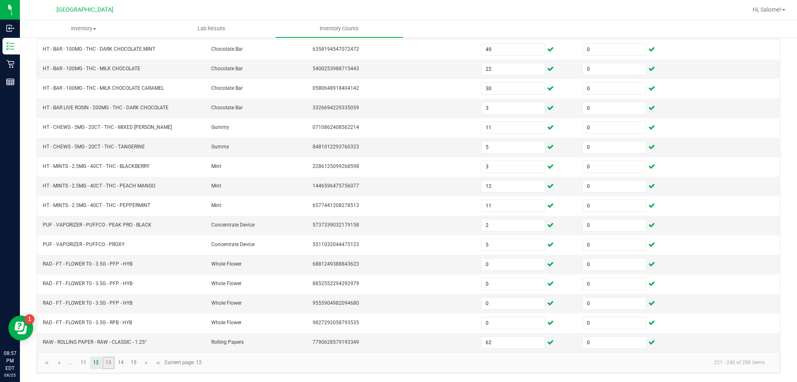
click at [105, 360] on link "13" at bounding box center [109, 362] width 12 height 12
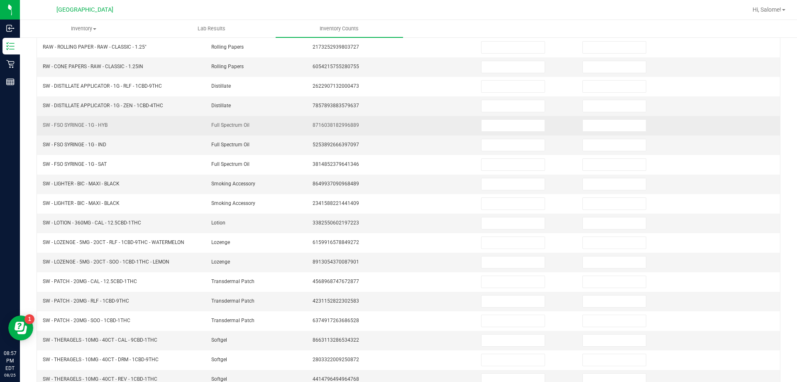
scroll to position [89, 0]
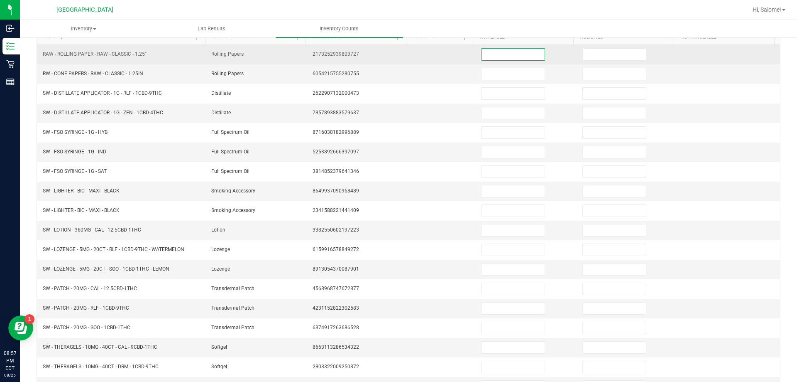
click at [505, 59] on input at bounding box center [513, 55] width 63 height 12
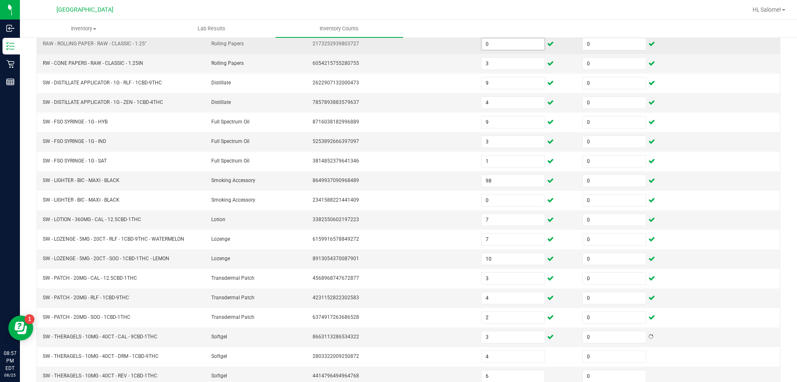
scroll to position [172, 0]
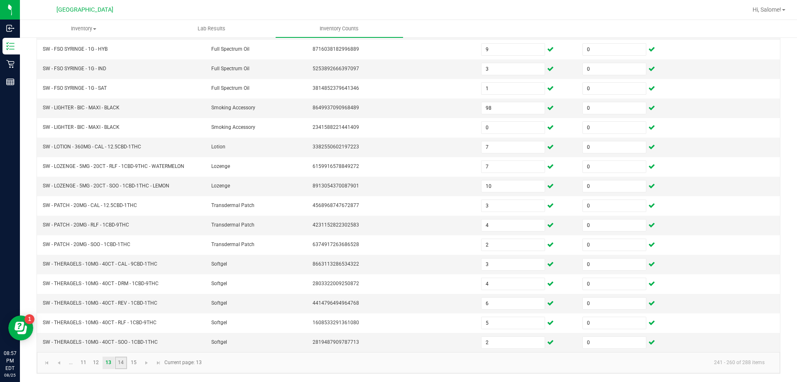
click at [121, 362] on link "14" at bounding box center [121, 362] width 12 height 12
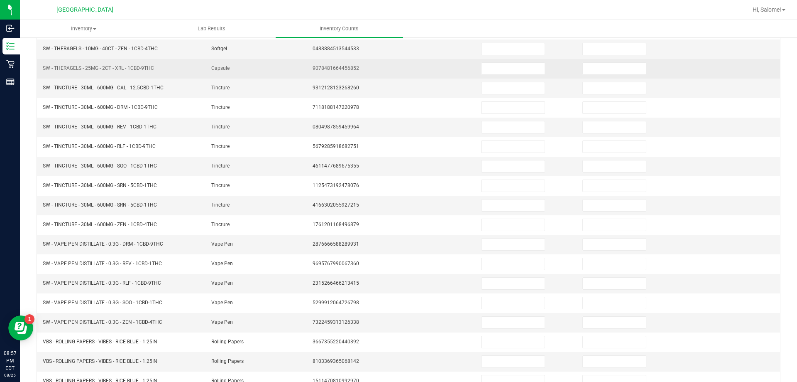
scroll to position [89, 0]
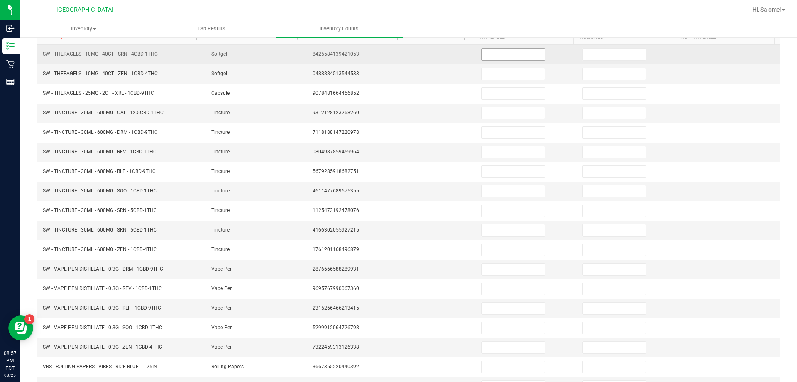
click at [493, 55] on input at bounding box center [513, 55] width 63 height 12
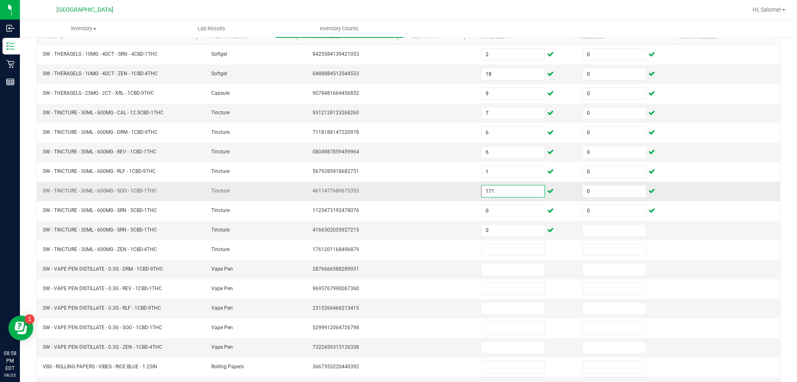
click at [516, 188] on input "171" at bounding box center [513, 191] width 63 height 12
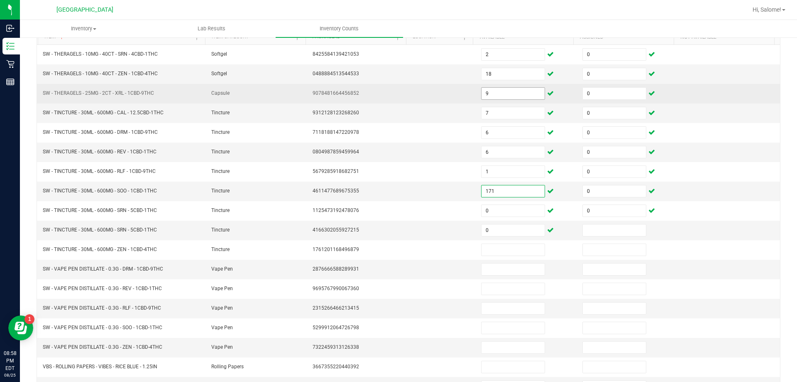
click at [506, 95] on input "9" at bounding box center [513, 94] width 63 height 12
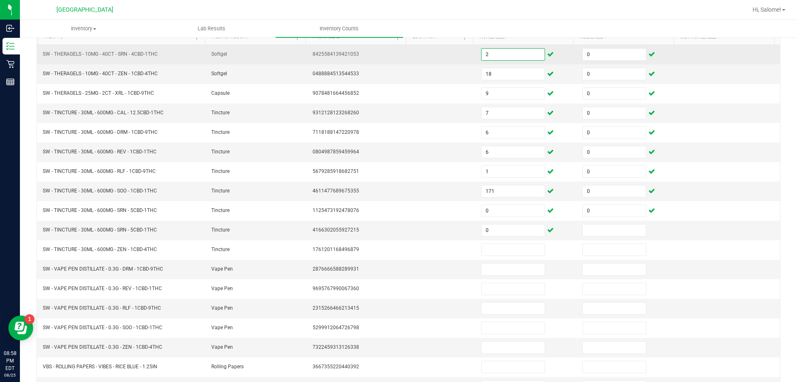
click at [485, 54] on input "2" at bounding box center [513, 55] width 63 height 12
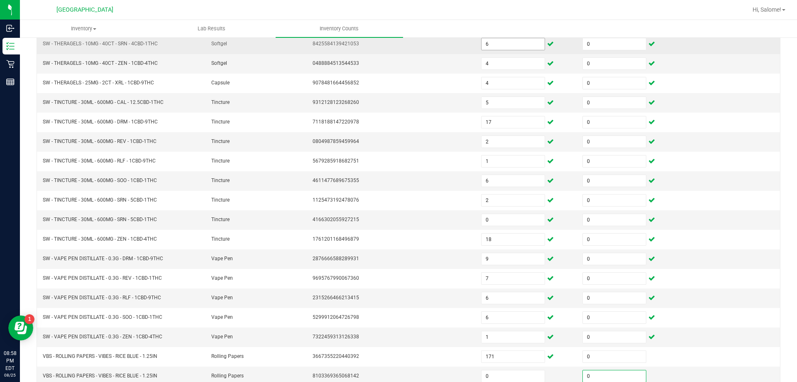
scroll to position [172, 0]
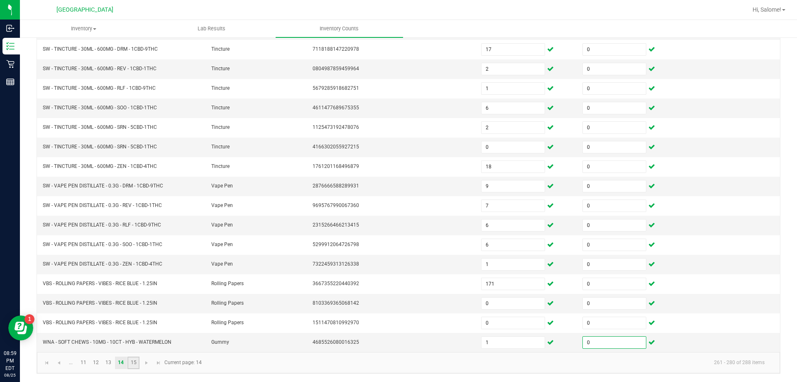
click at [134, 365] on link "15" at bounding box center [133, 362] width 12 height 12
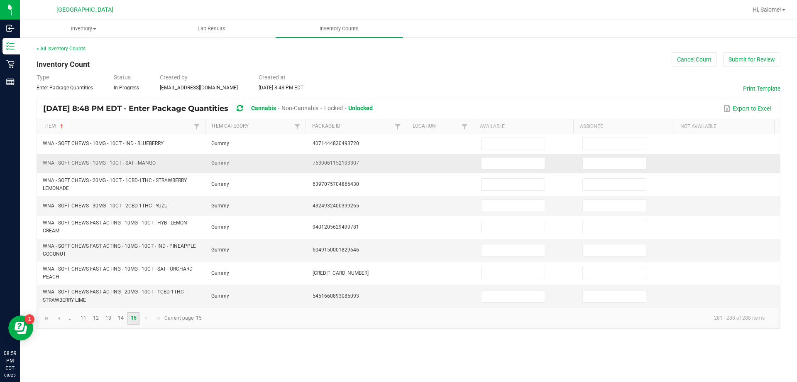
scroll to position [0, 0]
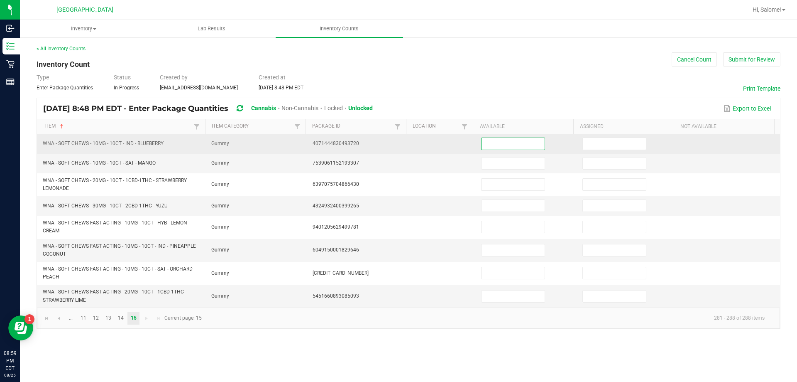
click at [487, 140] on input at bounding box center [513, 144] width 63 height 12
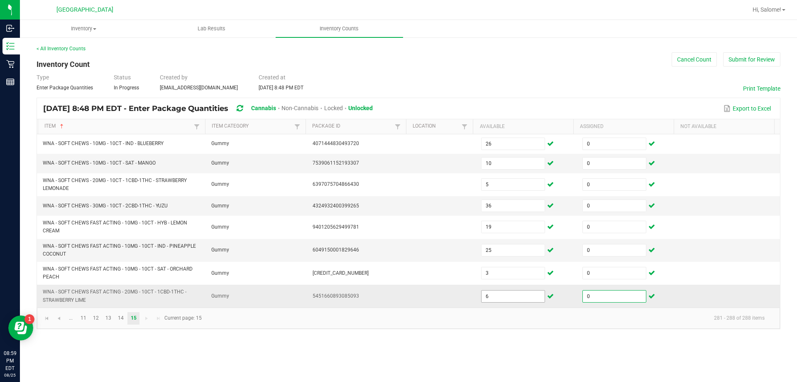
click at [511, 291] on input "6" at bounding box center [513, 296] width 63 height 12
click at [587, 58] on button "Submit for Review" at bounding box center [751, 59] width 57 height 14
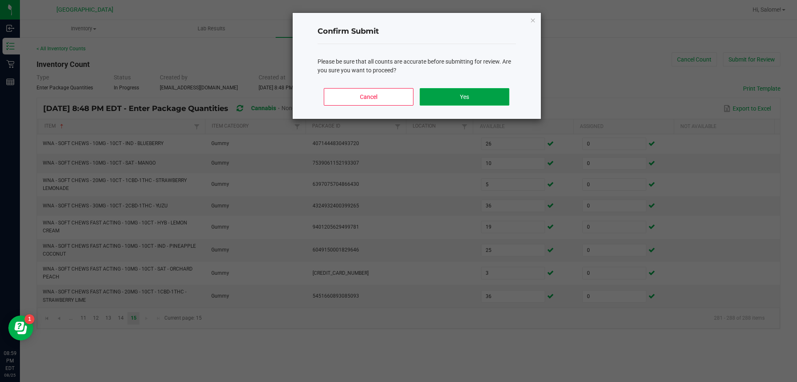
click at [472, 103] on button "Yes" at bounding box center [464, 96] width 89 height 17
